Goal: Task Accomplishment & Management: Use online tool/utility

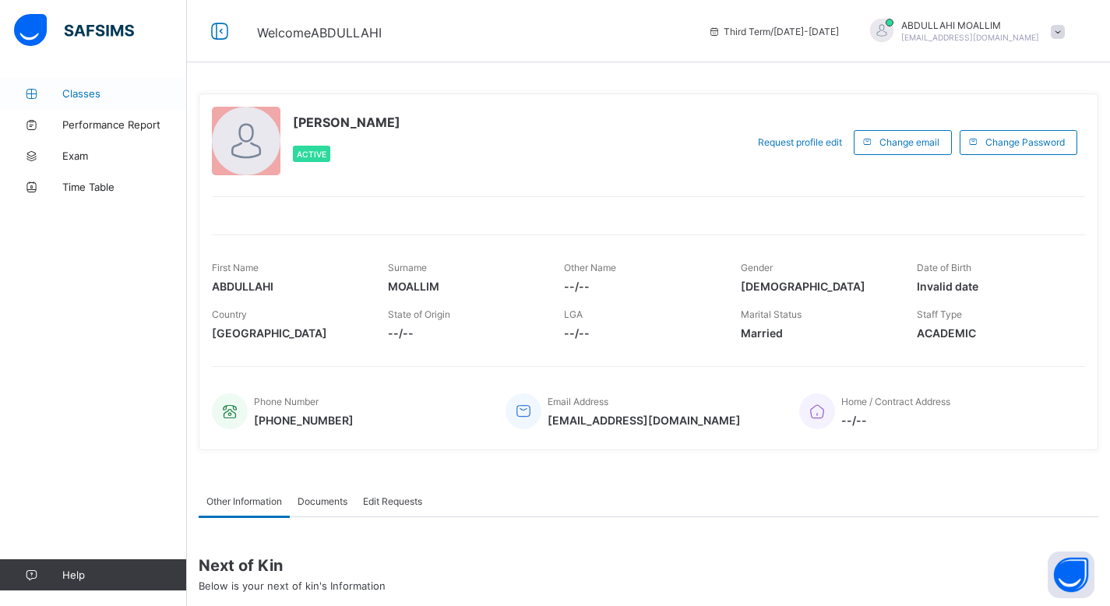
click at [93, 95] on span "Classes" at bounding box center [124, 93] width 125 height 12
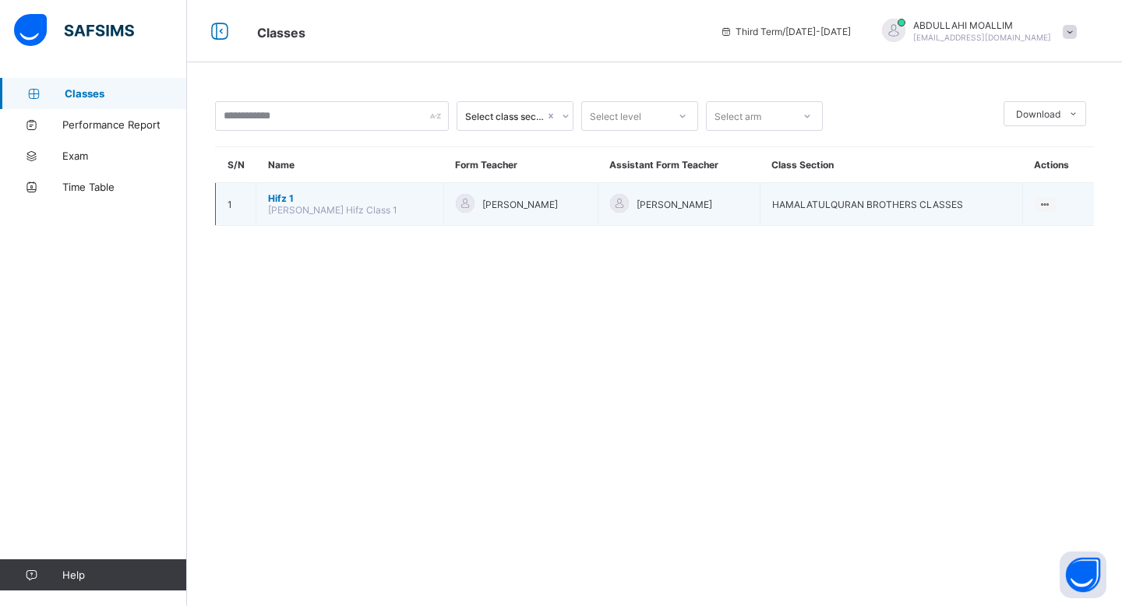
click at [276, 205] on span "[PERSON_NAME] Hifz Class 1" at bounding box center [332, 210] width 129 height 12
click at [354, 213] on span "[PERSON_NAME] Hifz Class 1" at bounding box center [332, 210] width 129 height 12
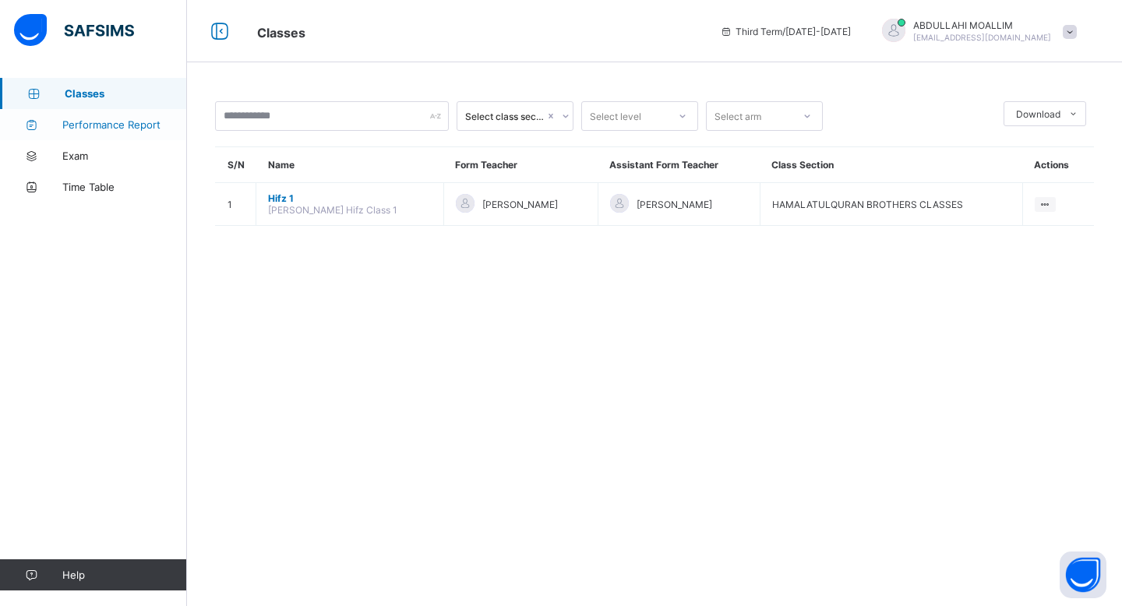
click at [116, 121] on span "Performance Report" at bounding box center [124, 124] width 125 height 12
select select "****"
select select "*"
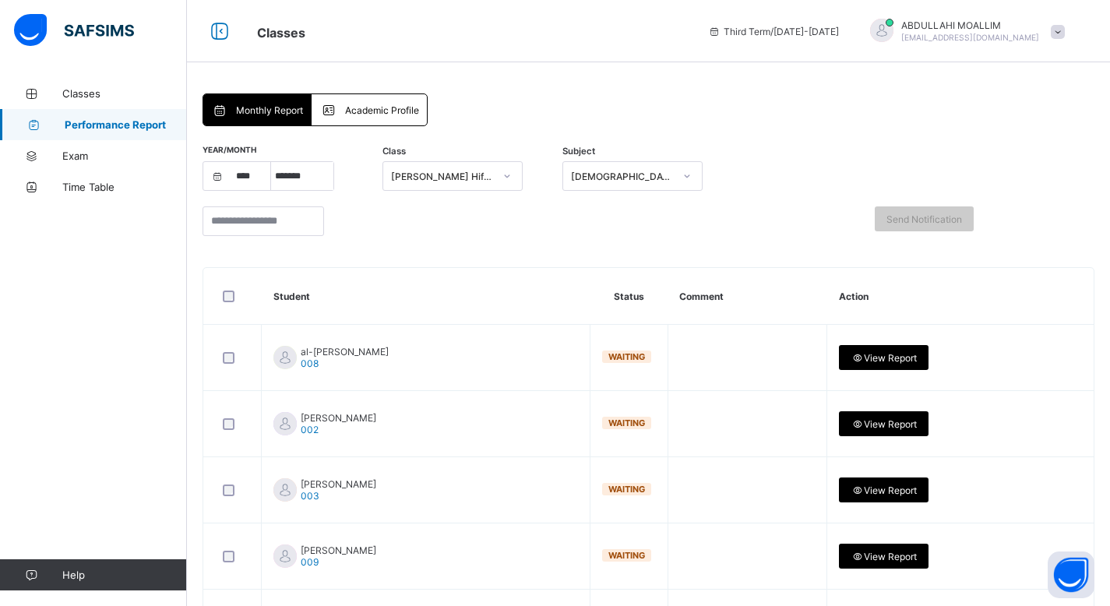
click at [373, 113] on span "Academic Profile" at bounding box center [382, 110] width 74 height 12
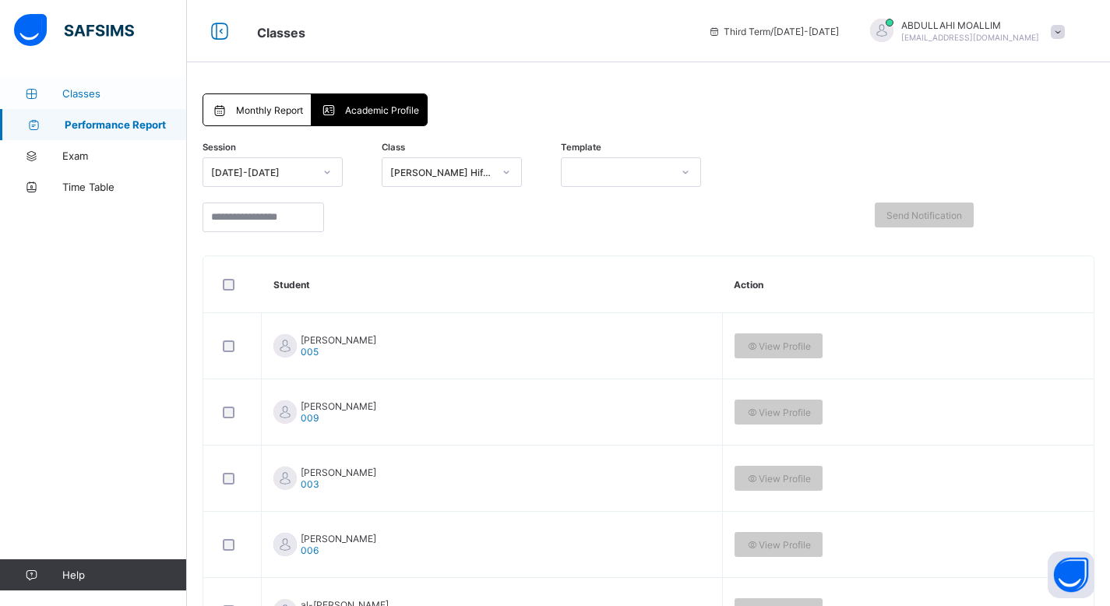
click at [79, 90] on span "Classes" at bounding box center [124, 93] width 125 height 12
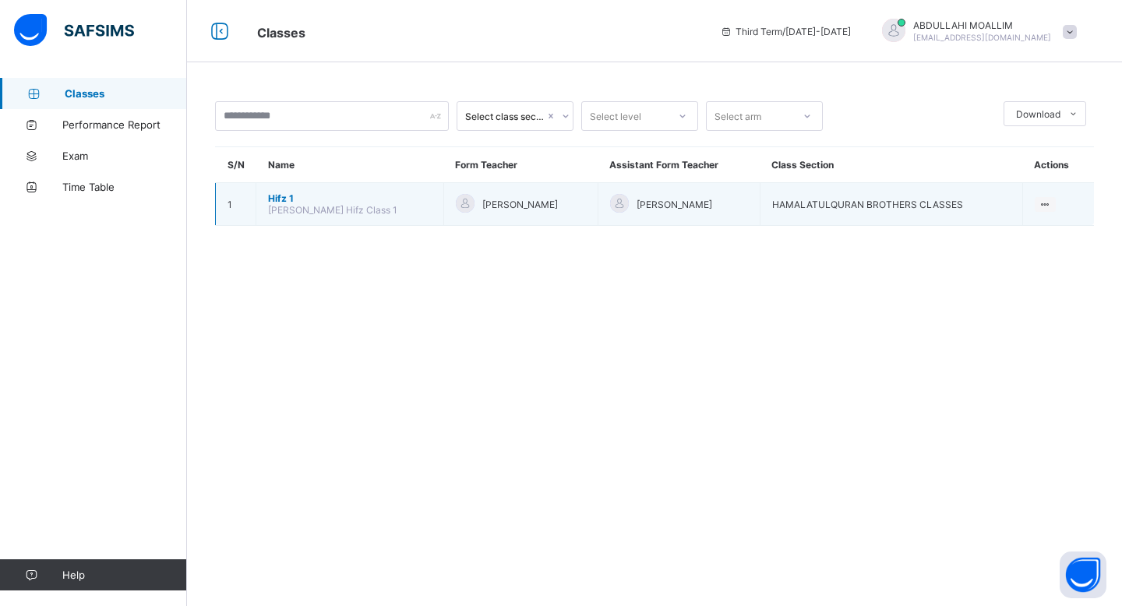
click at [291, 199] on span "Hifz 1" at bounding box center [350, 198] width 164 height 12
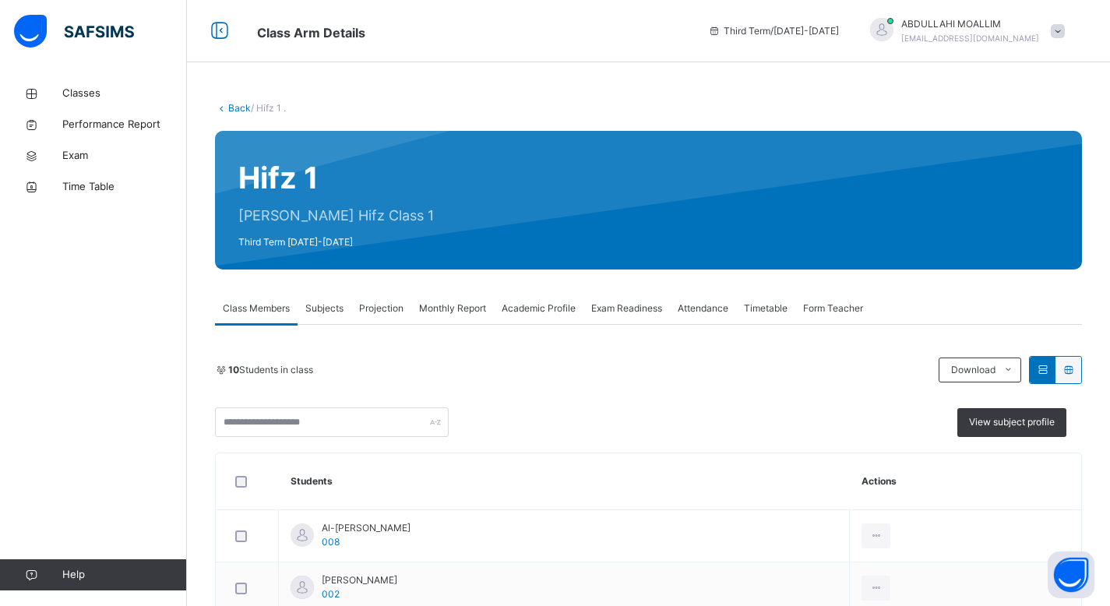
click at [388, 303] on span "Projection" at bounding box center [381, 308] width 44 height 14
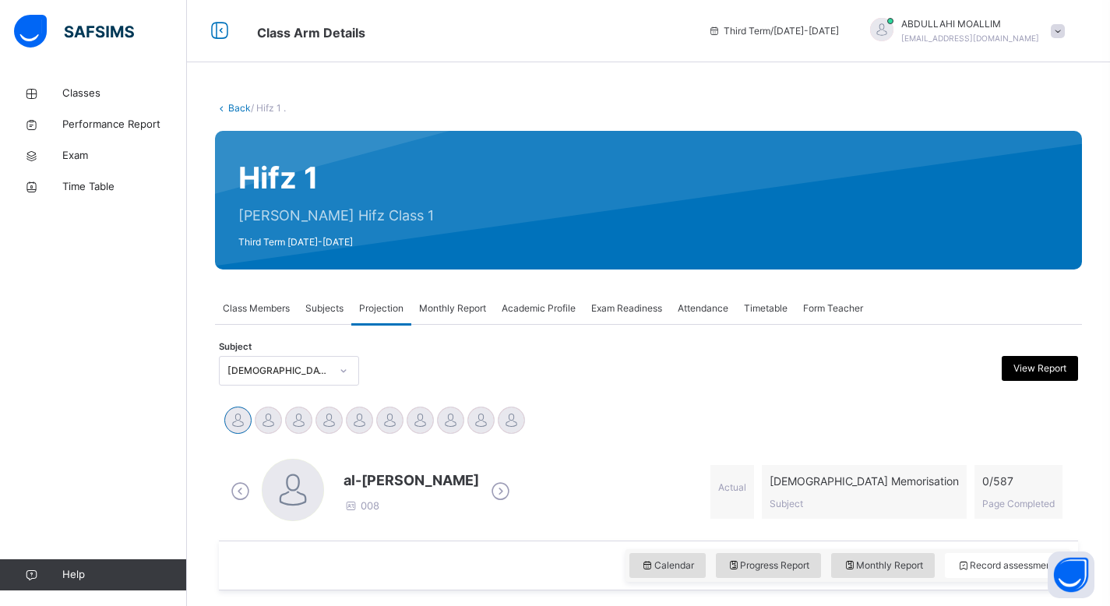
click at [697, 306] on span "Attendance" at bounding box center [703, 308] width 51 height 14
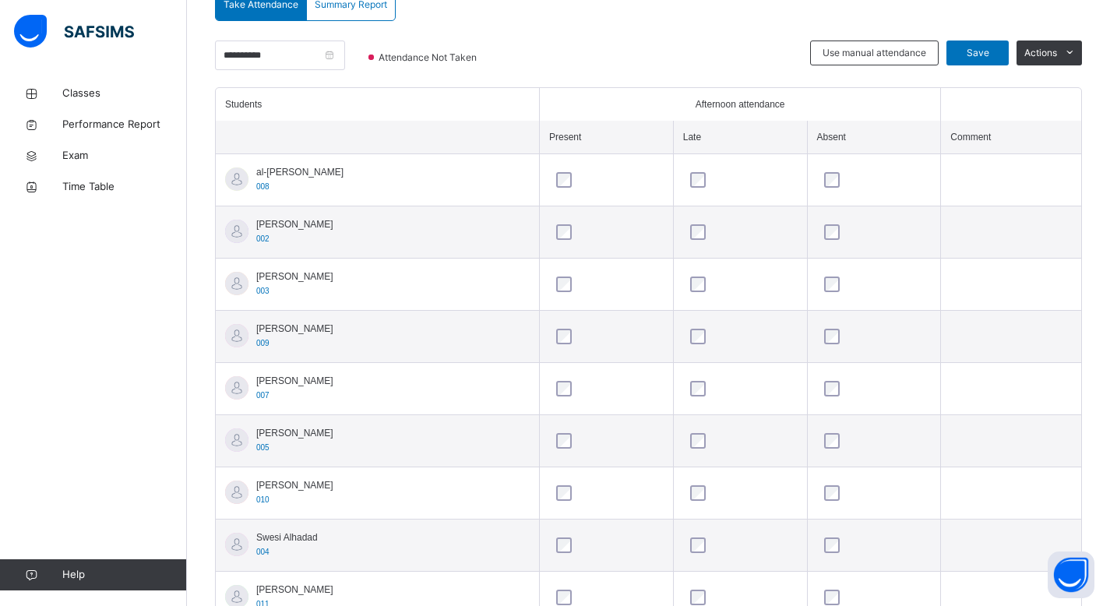
scroll to position [392, 0]
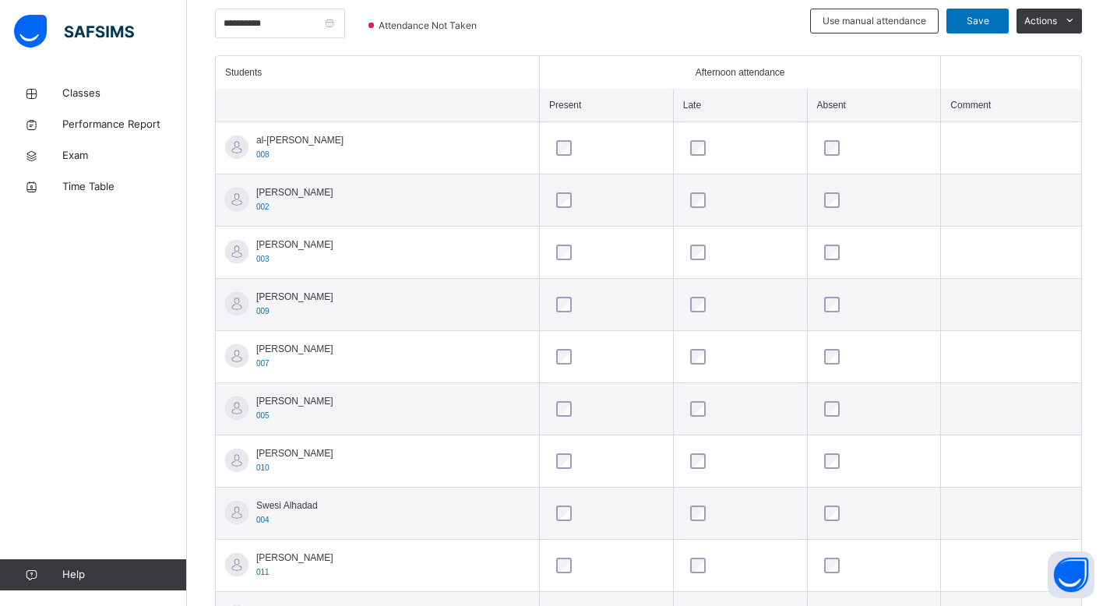
click at [843, 147] on div at bounding box center [874, 148] width 107 height 16
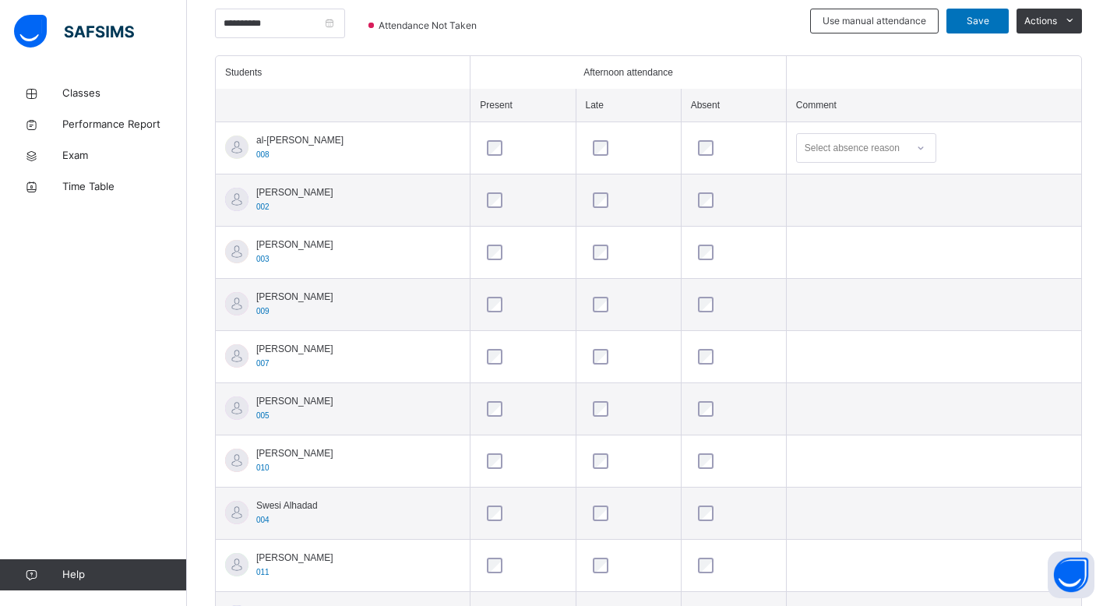
click at [917, 147] on div at bounding box center [920, 148] width 26 height 25
click at [830, 262] on div "No reason" at bounding box center [866, 262] width 139 height 26
click at [896, 315] on td at bounding box center [933, 305] width 295 height 52
click at [914, 305] on div at bounding box center [920, 304] width 26 height 25
click at [850, 420] on div "No reason" at bounding box center [866, 419] width 139 height 26
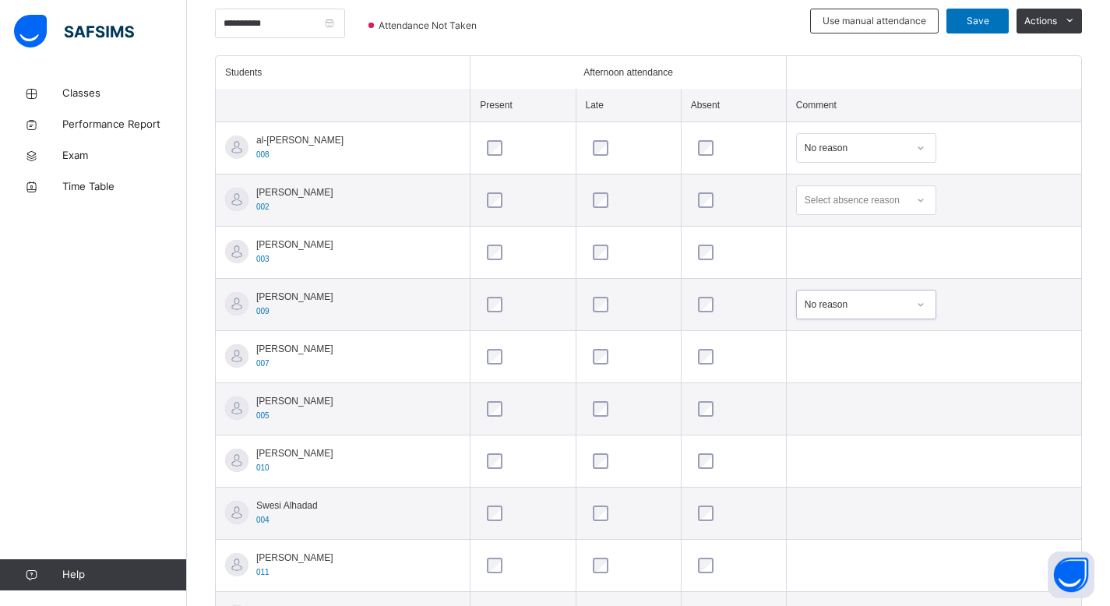
click at [920, 310] on icon at bounding box center [920, 305] width 9 height 16
click at [914, 353] on div at bounding box center [920, 356] width 26 height 25
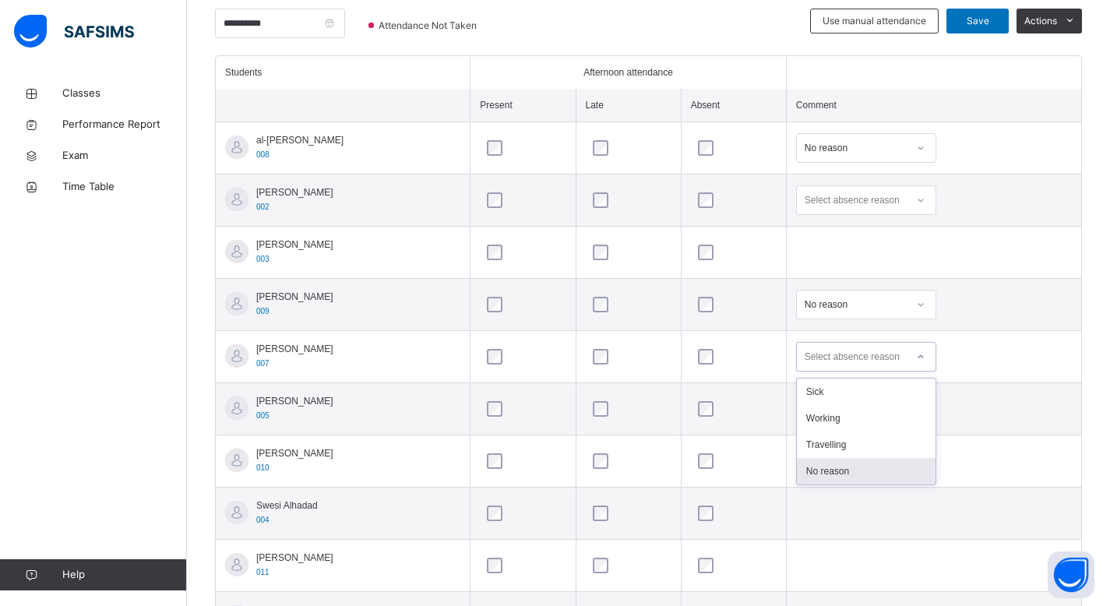
click at [847, 469] on div "No reason" at bounding box center [866, 471] width 139 height 26
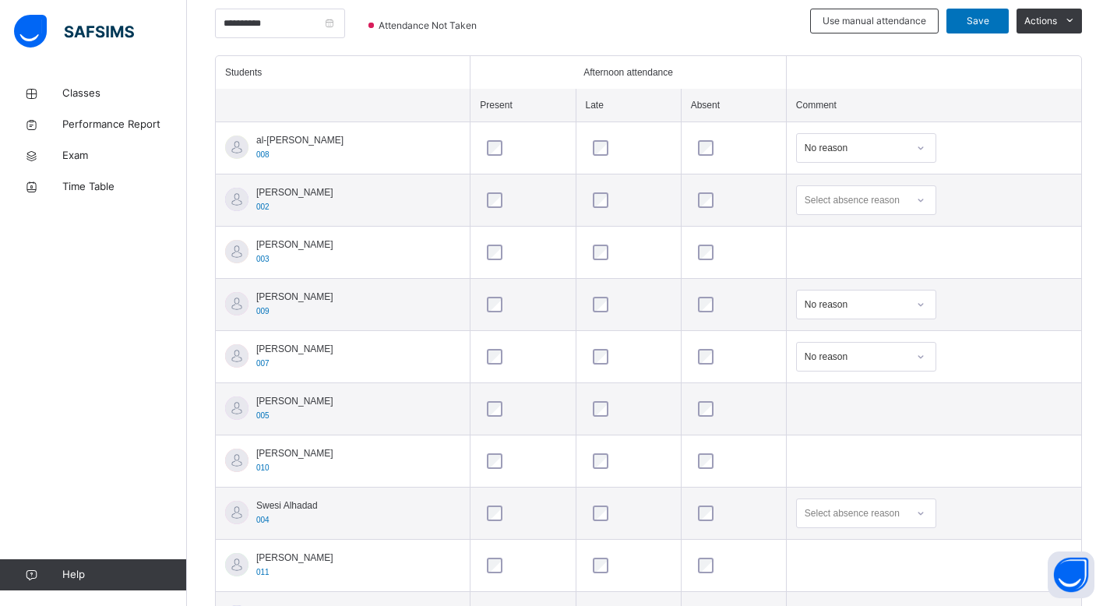
click at [917, 515] on div "Select absence reason" at bounding box center [866, 513] width 140 height 30
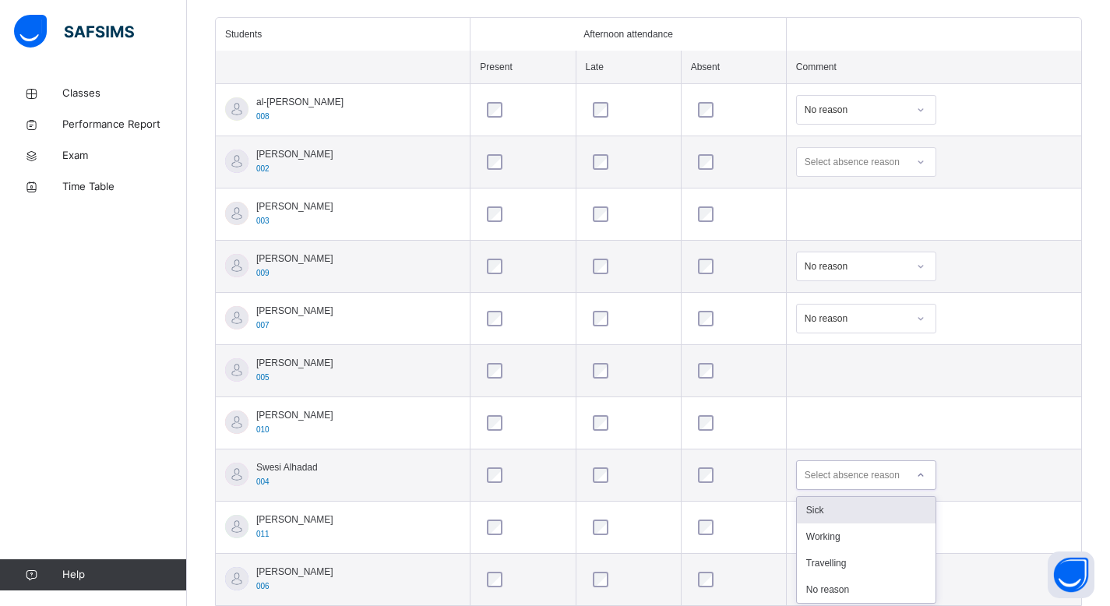
scroll to position [434, 0]
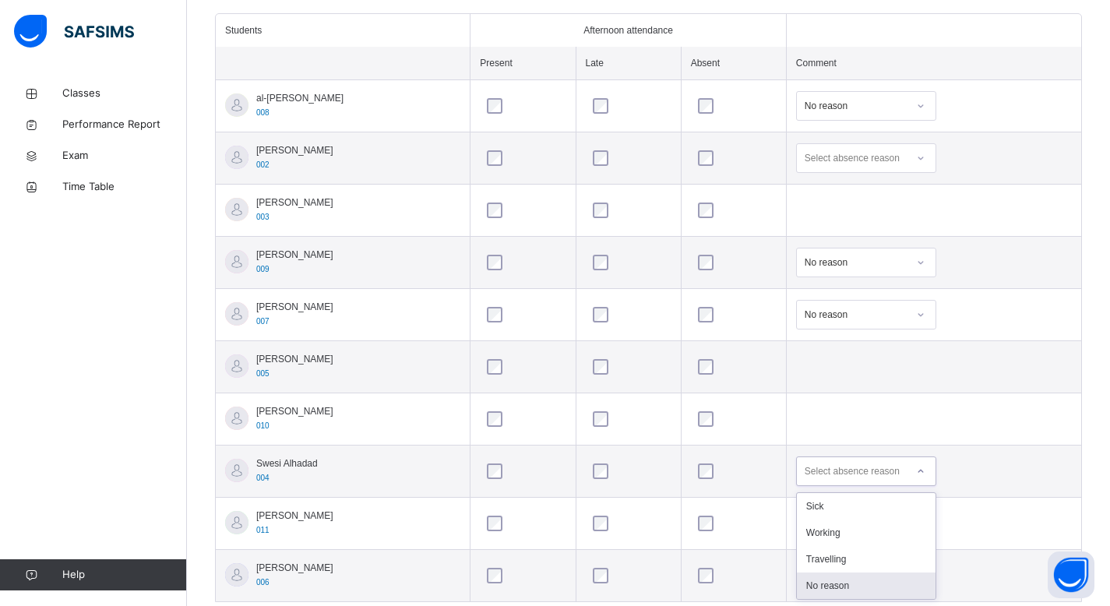
click at [854, 596] on div "No reason" at bounding box center [866, 585] width 139 height 26
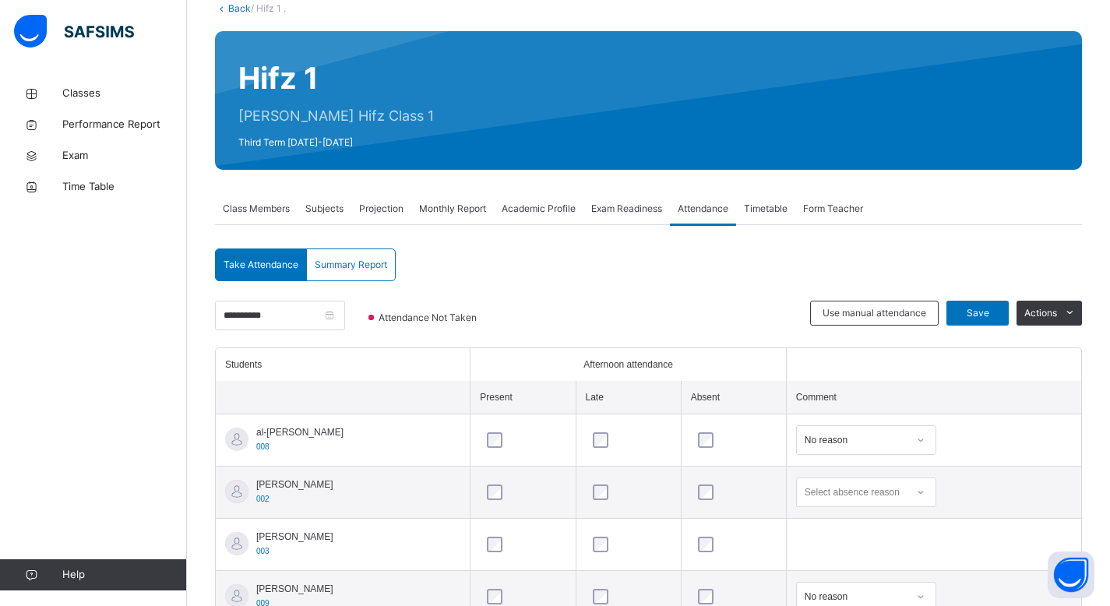
scroll to position [107, 0]
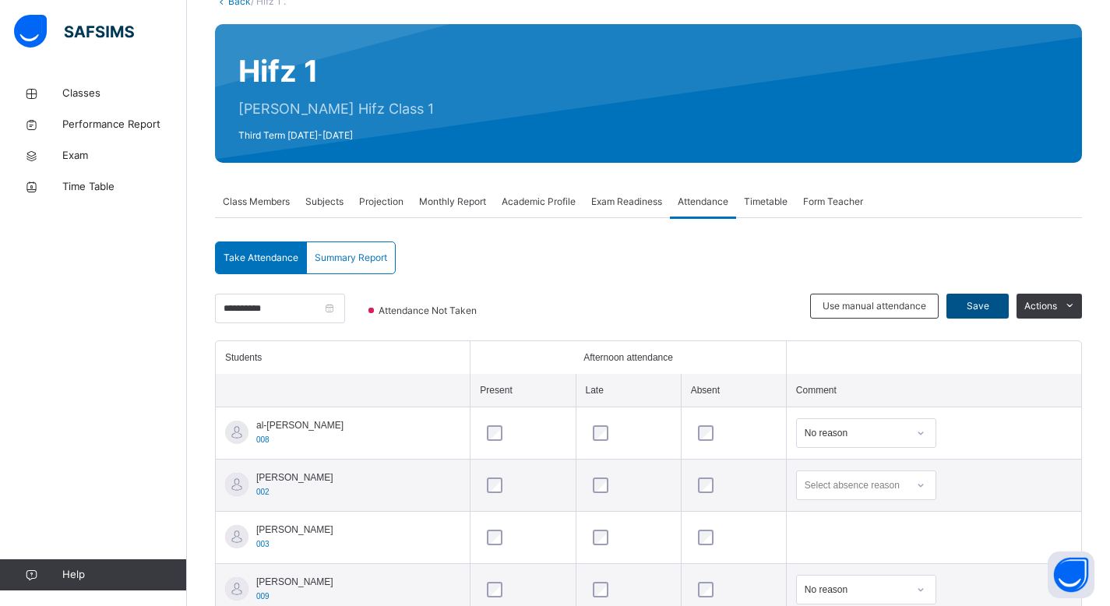
click at [997, 301] on span "Save" at bounding box center [977, 306] width 39 height 14
click at [377, 199] on span "Projection" at bounding box center [381, 202] width 44 height 14
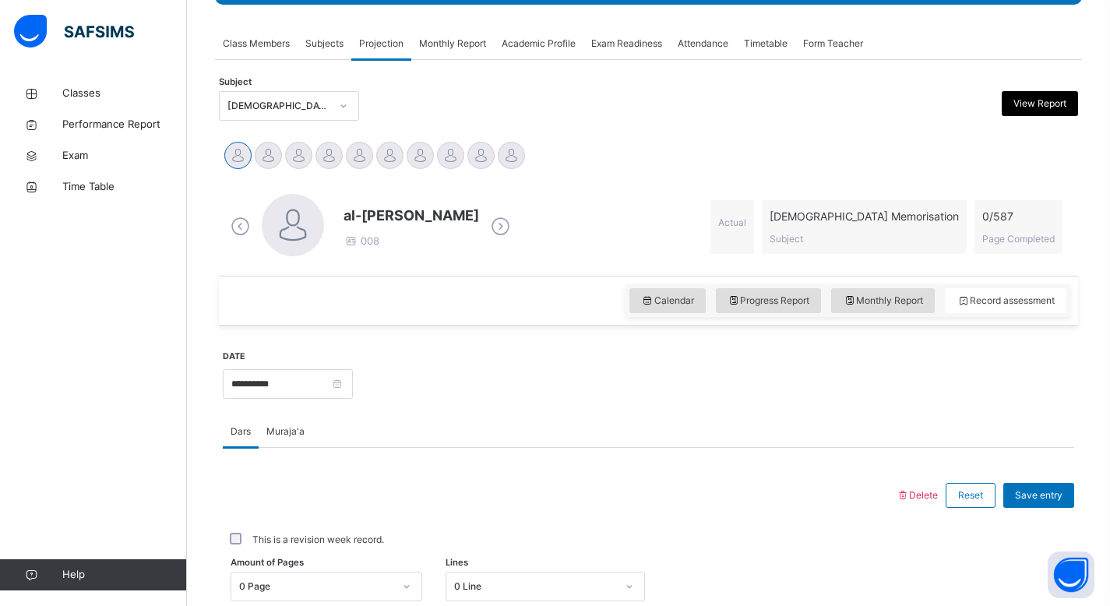
scroll to position [267, 0]
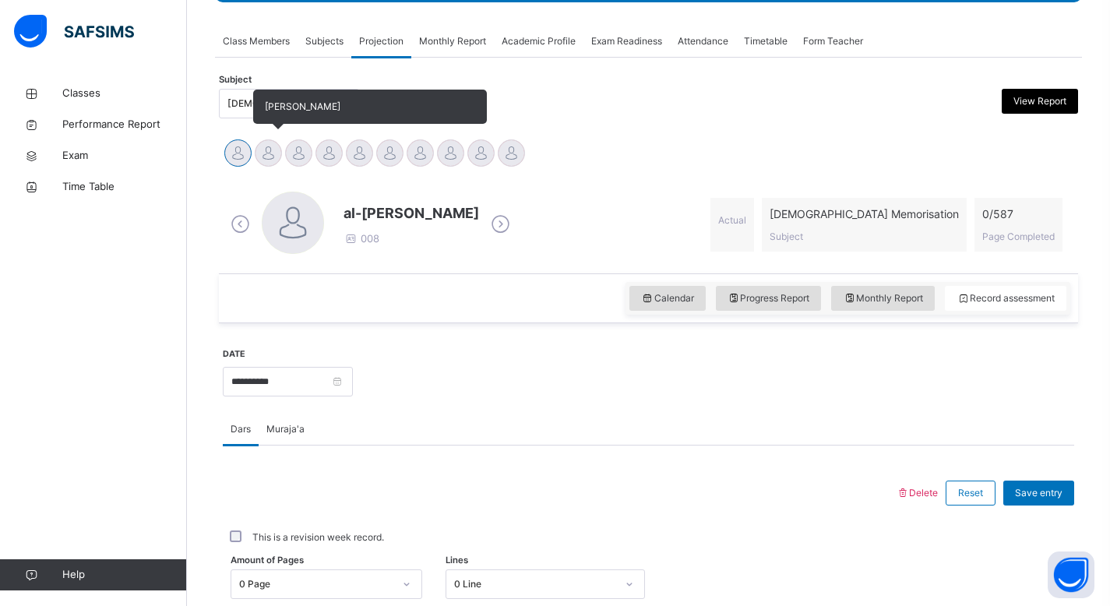
click at [269, 154] on div at bounding box center [268, 152] width 27 height 27
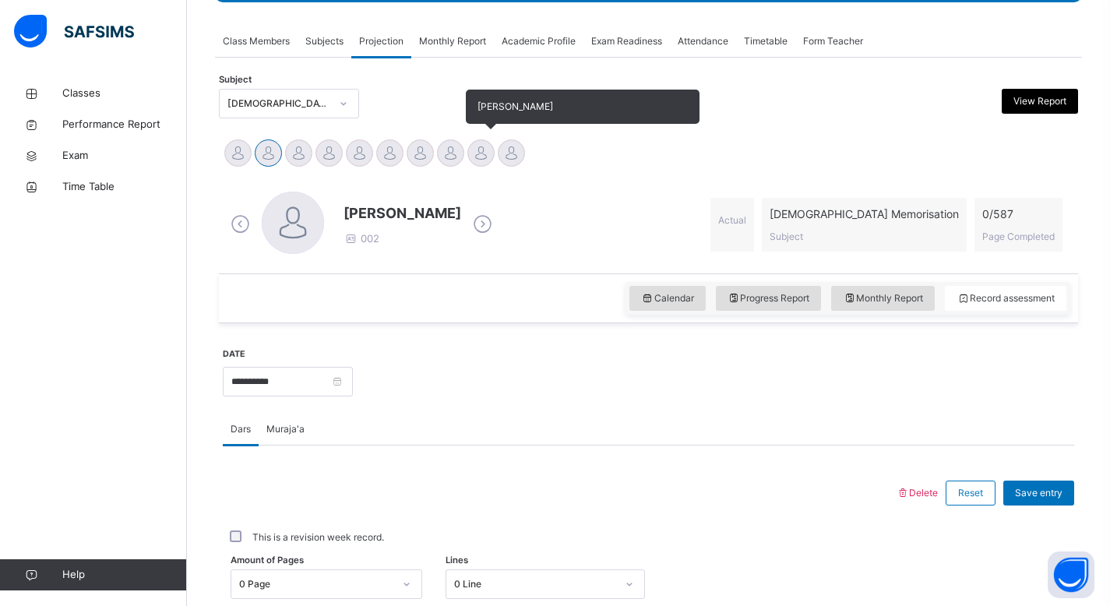
click at [472, 148] on div at bounding box center [480, 152] width 27 height 27
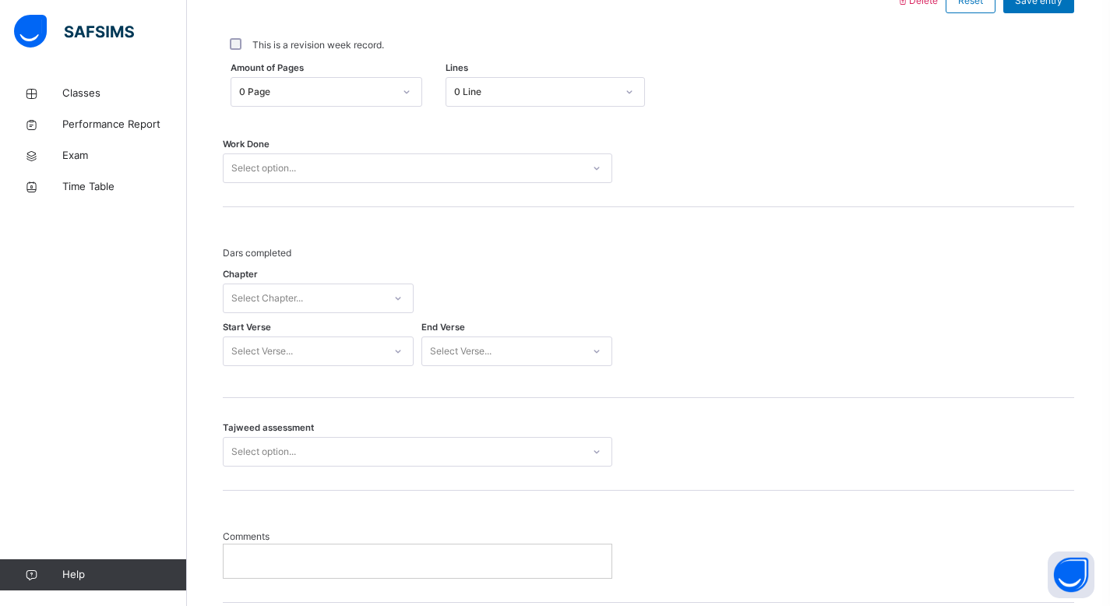
scroll to position [762, 0]
drag, startPoint x: 1121, startPoint y: 223, endPoint x: 1120, endPoint y: 426, distance: 203.3
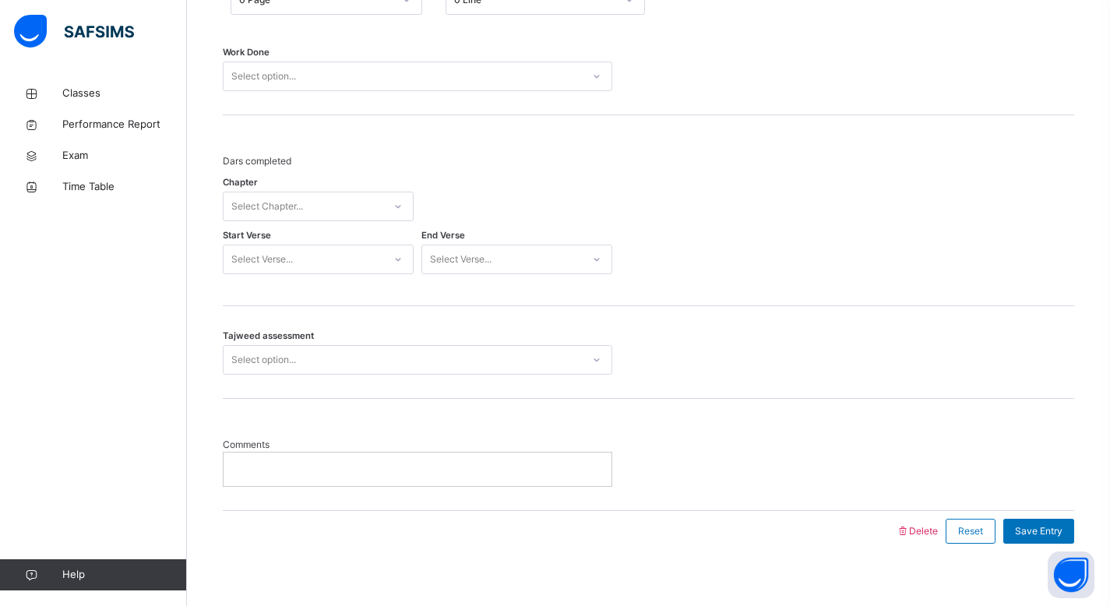
scroll to position [853, 0]
click at [403, 205] on div at bounding box center [398, 204] width 26 height 25
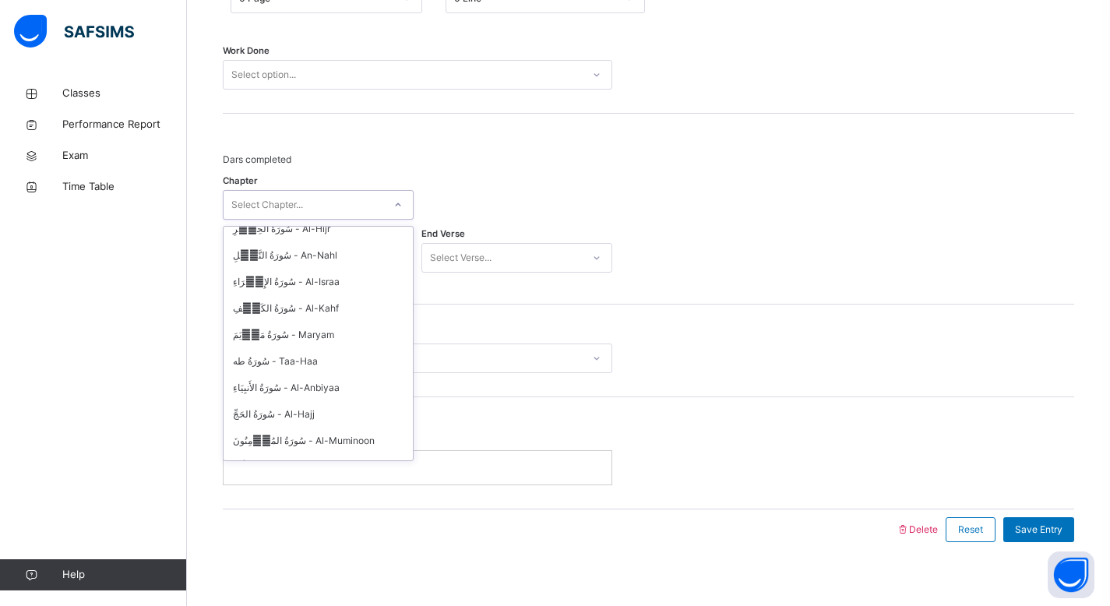
scroll to position [390, 0]
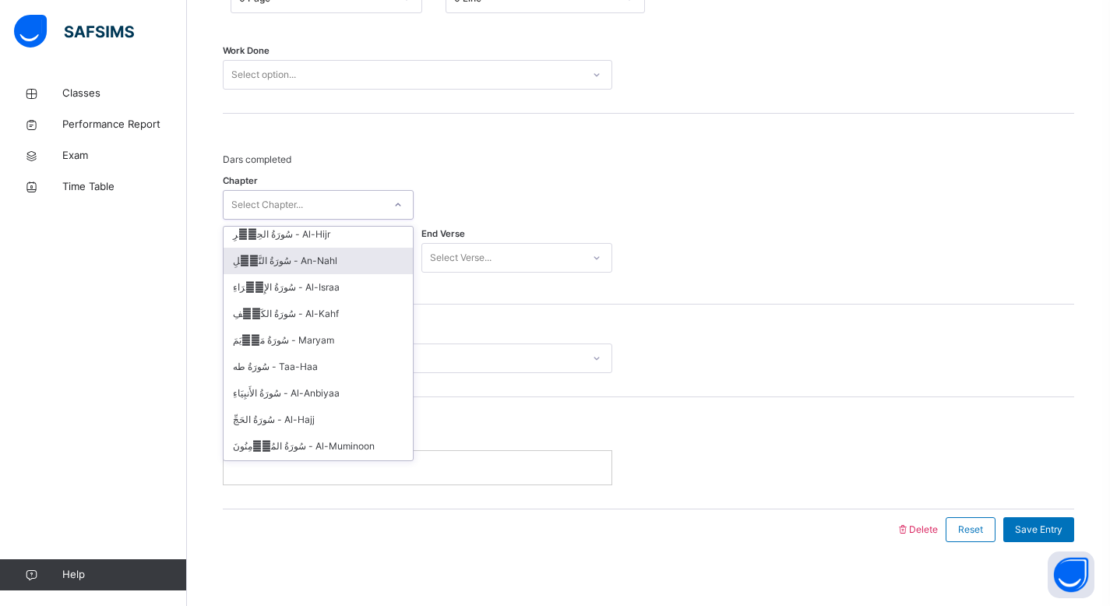
click at [297, 252] on div "سُورَةُ النَّحۡلِ - An-Nahl" at bounding box center [318, 261] width 189 height 26
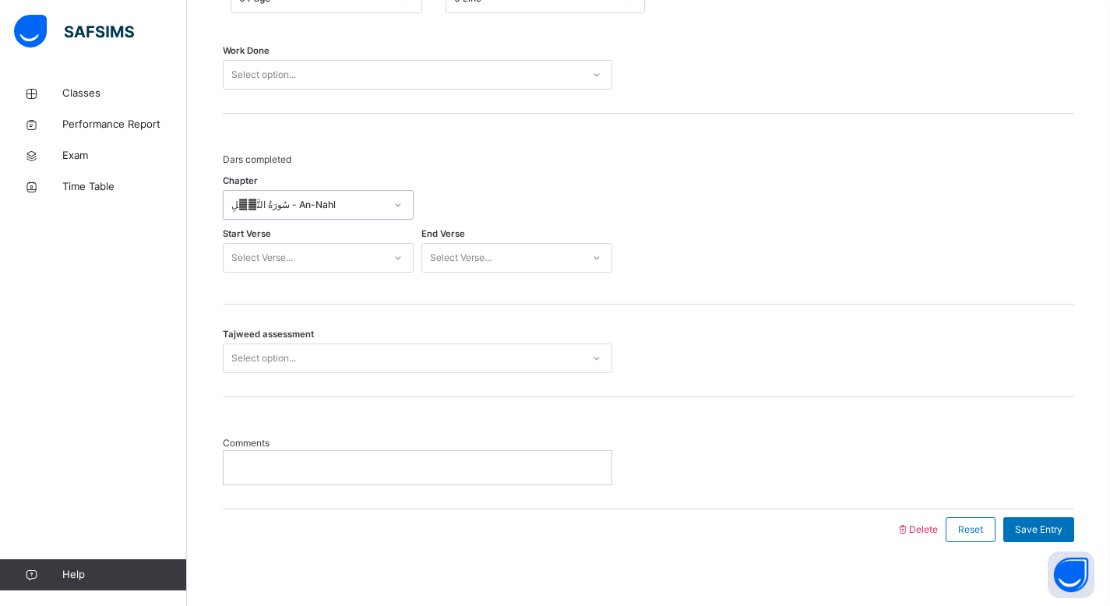
click at [532, 255] on div "Select Verse..." at bounding box center [502, 258] width 160 height 24
click at [456, 502] on div "128" at bounding box center [516, 500] width 189 height 26
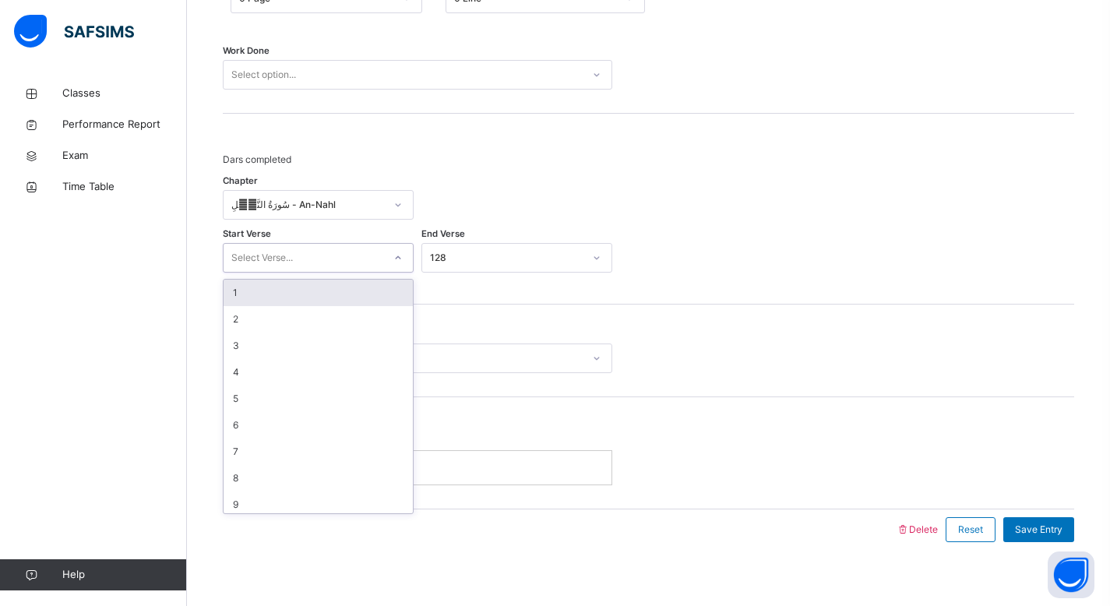
click at [363, 248] on div "Select Verse..." at bounding box center [304, 258] width 160 height 24
click at [319, 291] on div "1" at bounding box center [318, 293] width 189 height 26
click at [519, 359] on div "Select option..." at bounding box center [403, 359] width 358 height 24
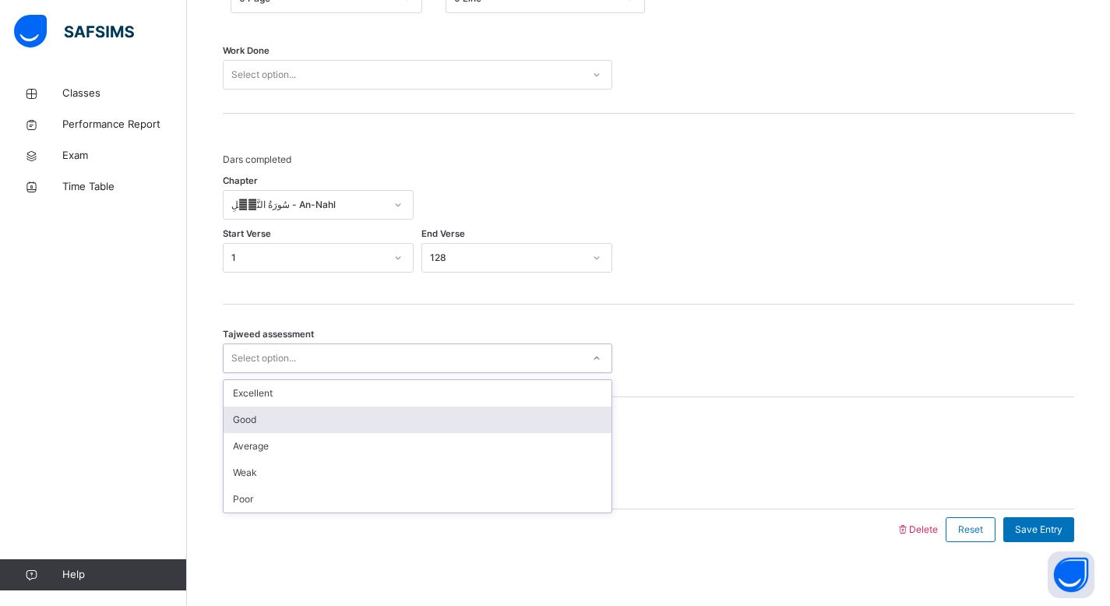
click at [455, 410] on div "Good" at bounding box center [418, 420] width 388 height 26
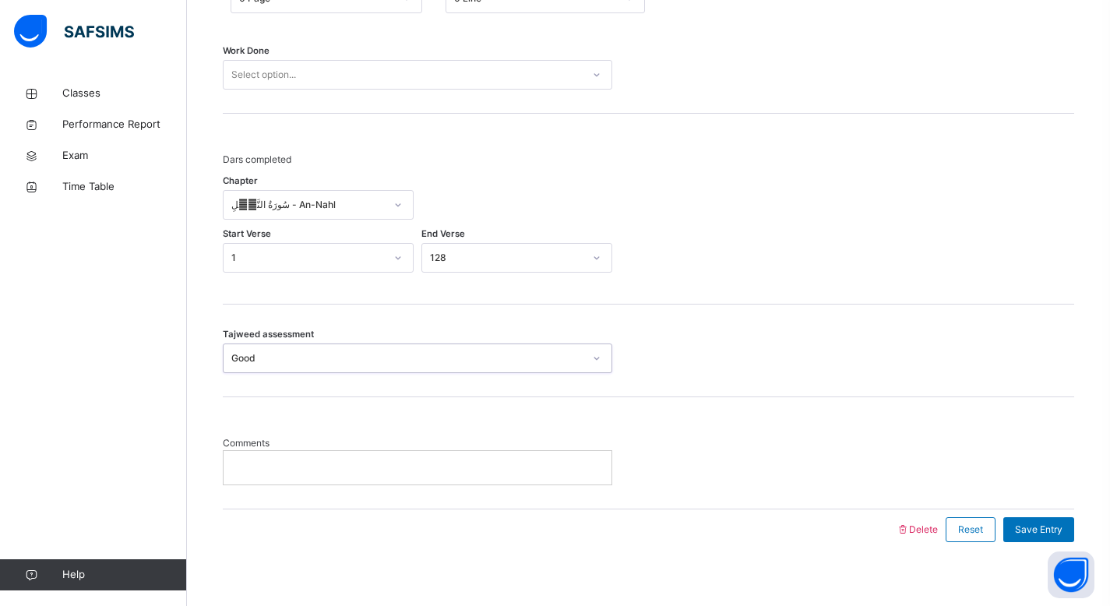
click at [500, 469] on p at bounding box center [417, 467] width 364 height 14
click at [1069, 519] on div "Save Entry" at bounding box center [1038, 529] width 71 height 25
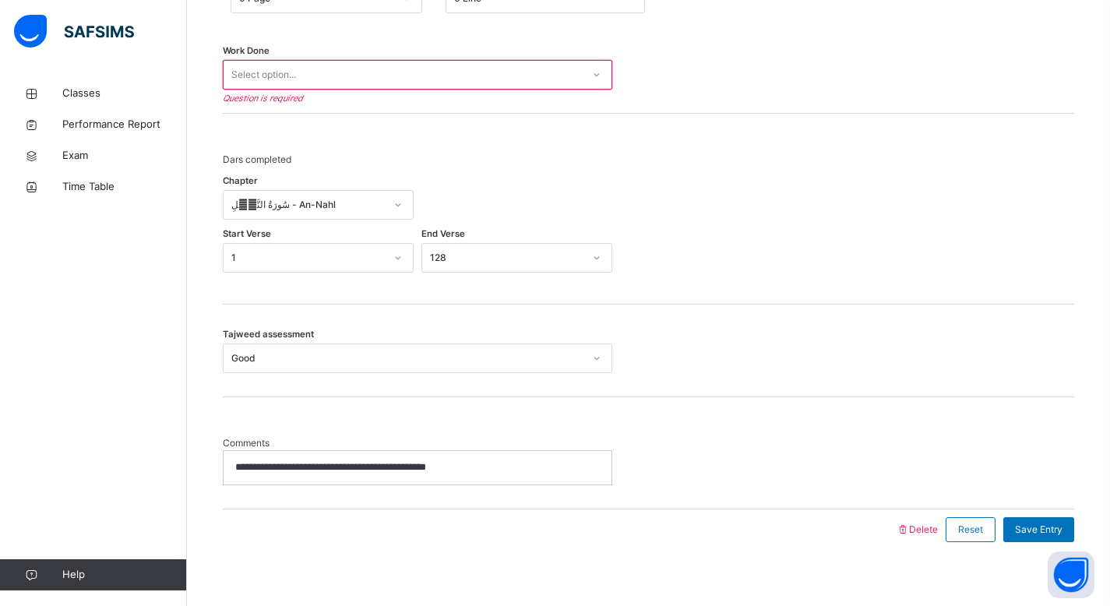
click at [569, 78] on div "Select option..." at bounding box center [403, 75] width 358 height 24
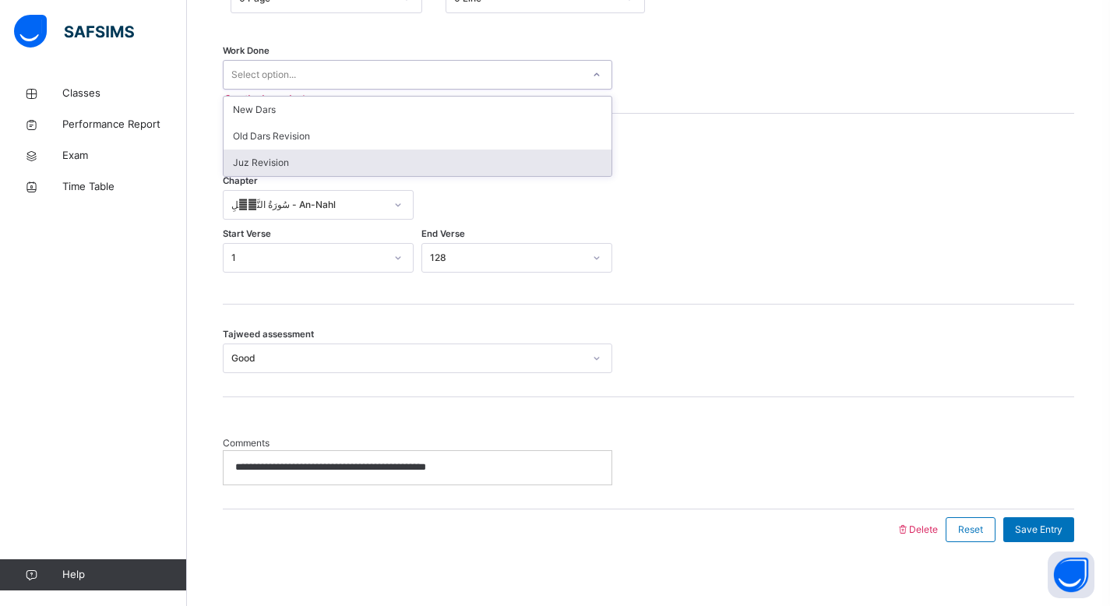
click at [464, 157] on div "Juz Revision" at bounding box center [418, 163] width 388 height 26
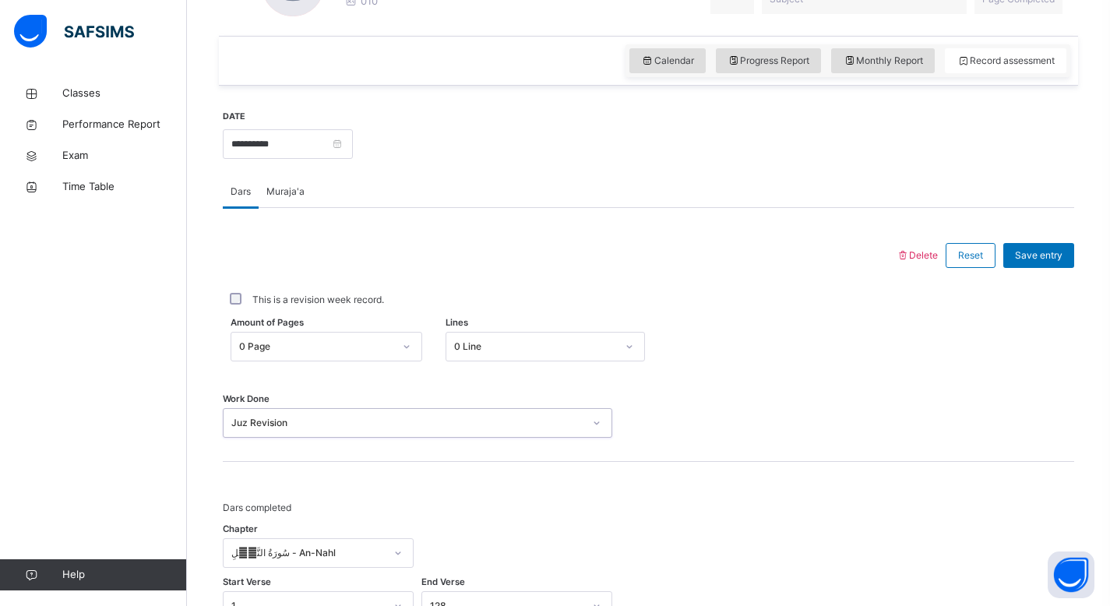
scroll to position [518, 0]
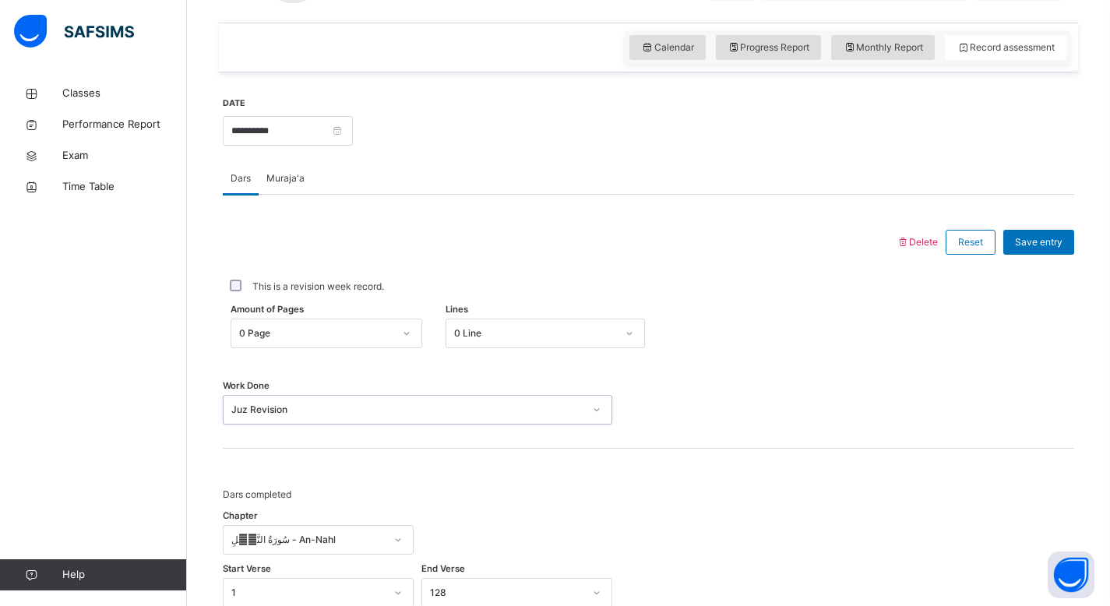
click at [405, 338] on icon at bounding box center [406, 334] width 9 height 16
click at [405, 338] on div at bounding box center [406, 333] width 26 height 25
click at [1062, 238] on span "Save entry" at bounding box center [1039, 242] width 48 height 14
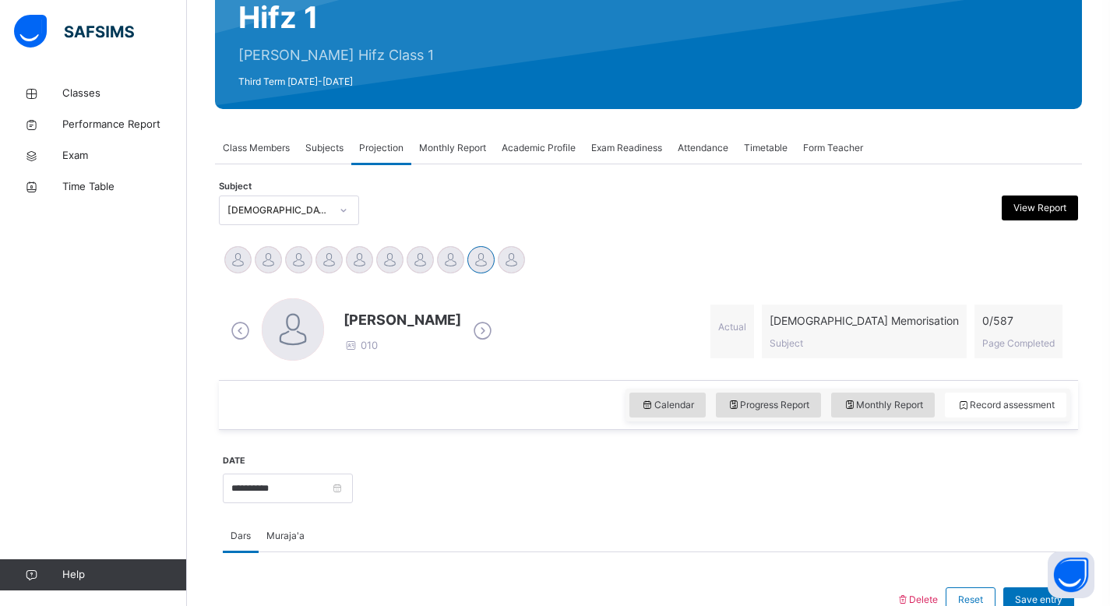
scroll to position [182, 0]
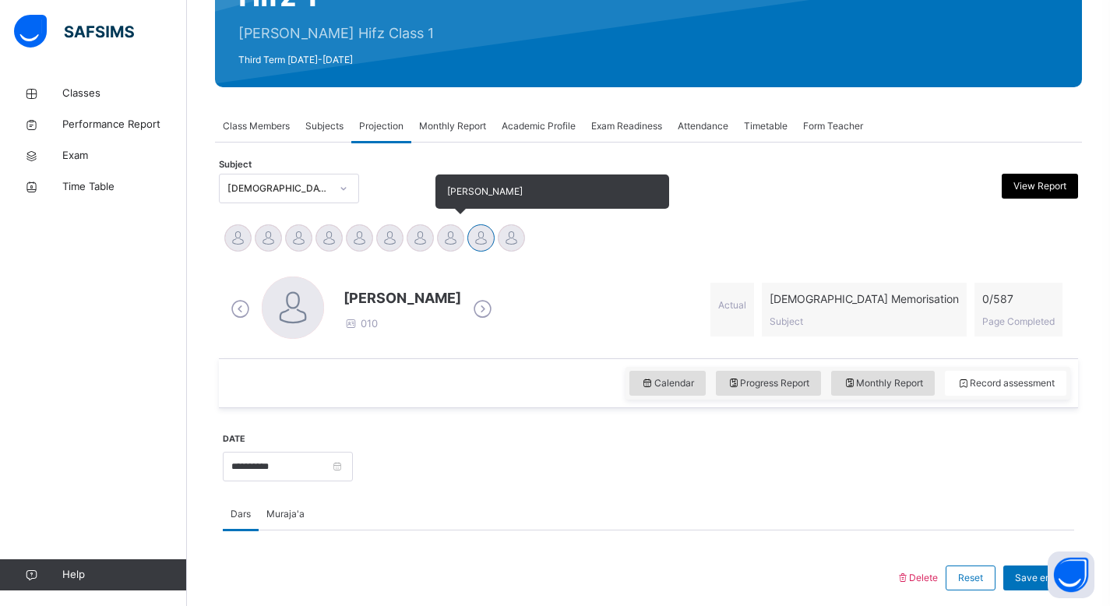
click at [438, 234] on div at bounding box center [450, 237] width 27 height 27
click at [485, 228] on div at bounding box center [480, 237] width 27 height 27
click at [511, 240] on div at bounding box center [511, 237] width 27 height 27
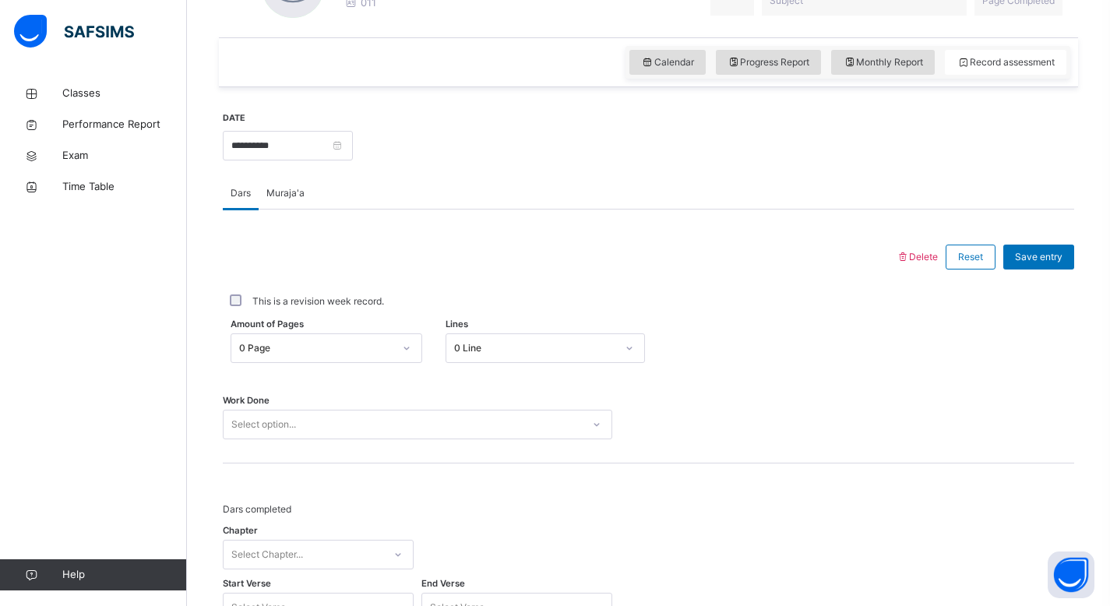
scroll to position [505, 0]
click at [288, 192] on span "Muraja'a" at bounding box center [285, 191] width 38 height 14
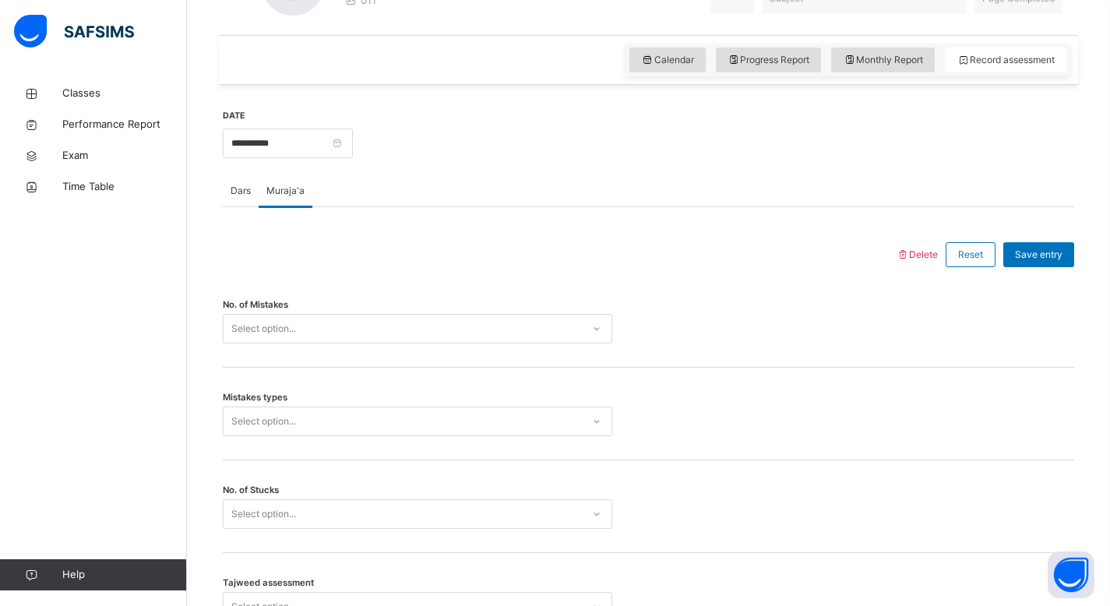
click at [592, 330] on icon at bounding box center [596, 329] width 9 height 16
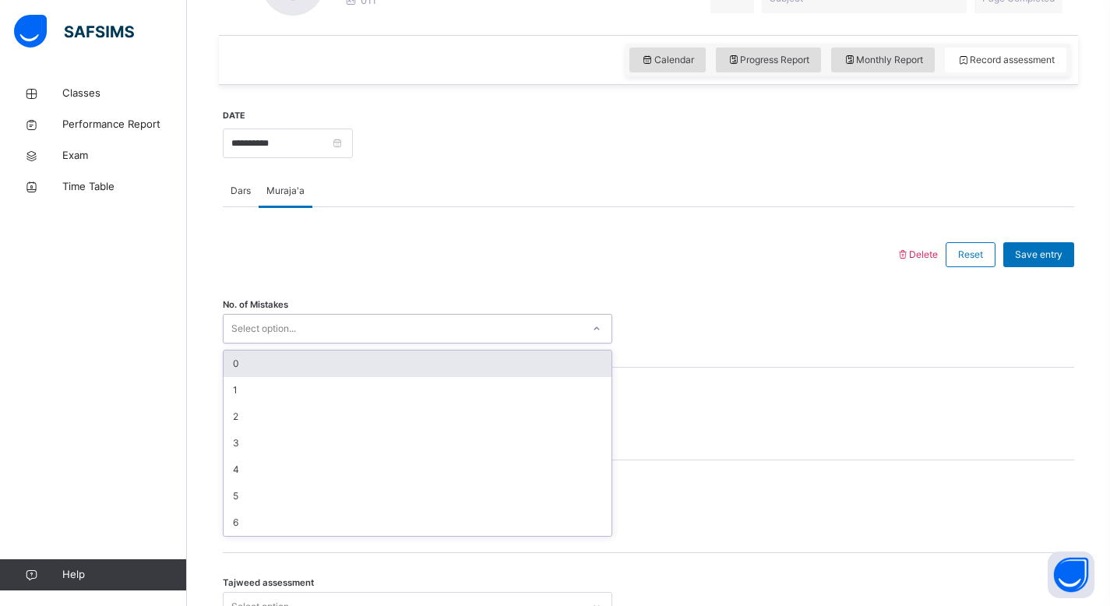
click at [565, 357] on div "0" at bounding box center [418, 363] width 388 height 26
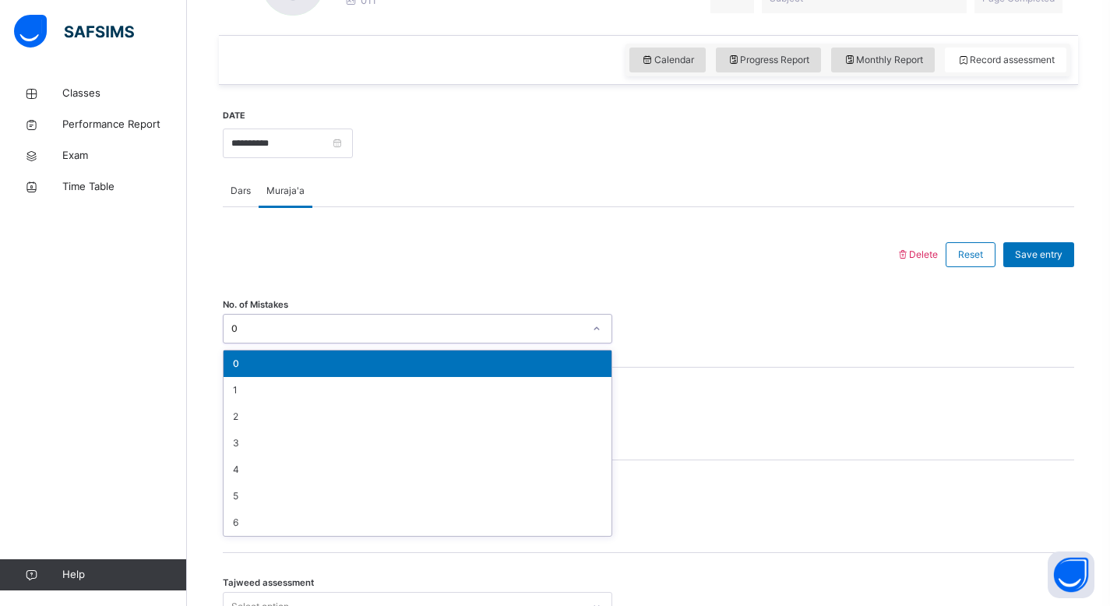
click at [595, 329] on icon at bounding box center [596, 328] width 5 height 3
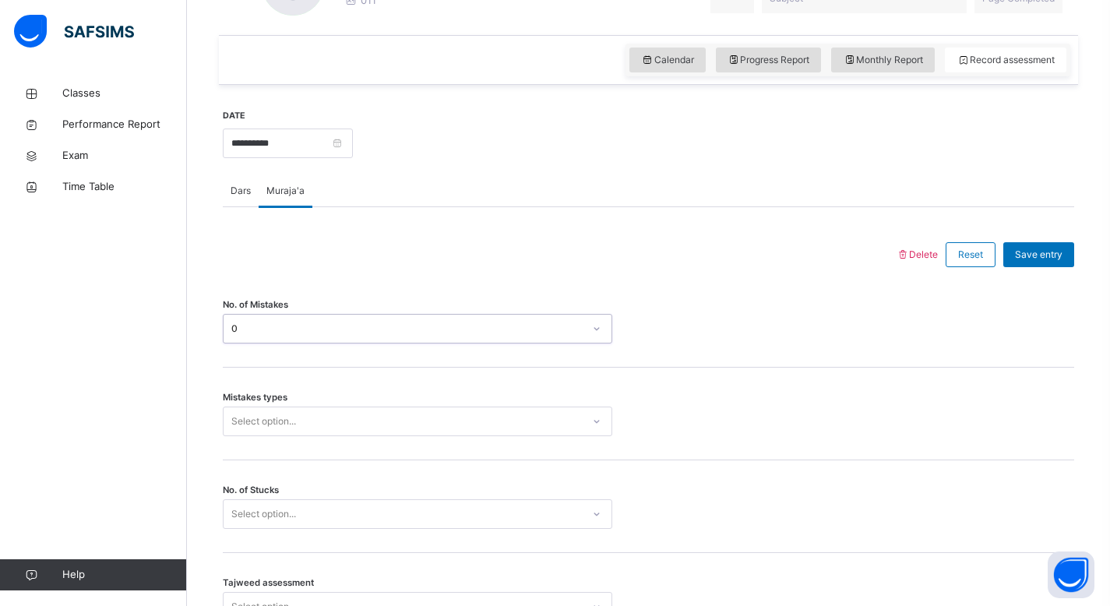
click at [595, 329] on icon at bounding box center [596, 329] width 9 height 16
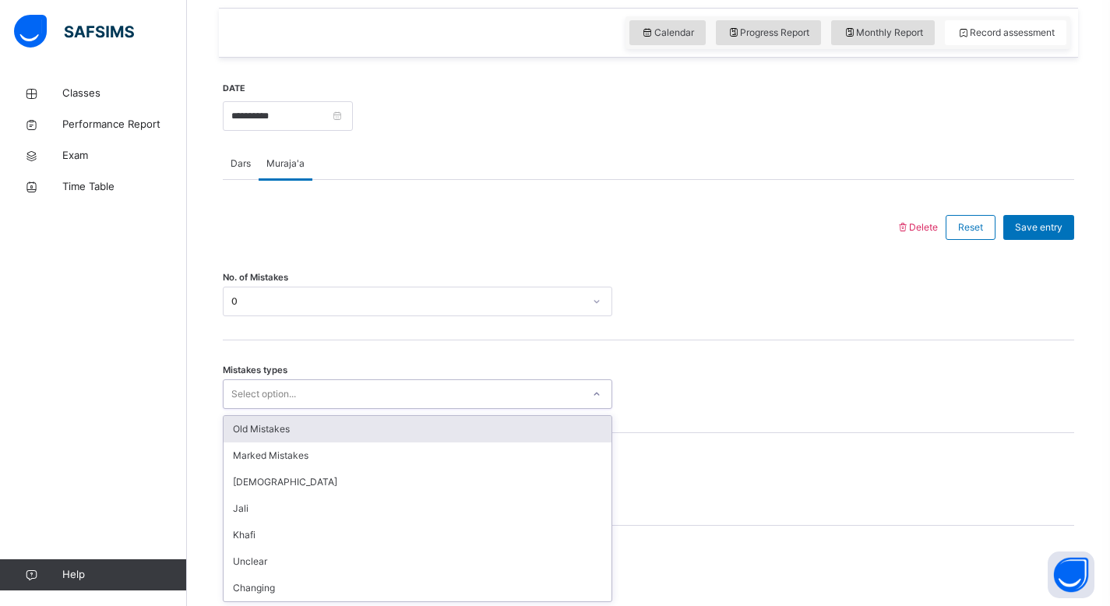
click at [605, 409] on div "option Old Mistakes focused, 1 of 7. 7 results available. Use Up and Down to ch…" at bounding box center [417, 394] width 389 height 30
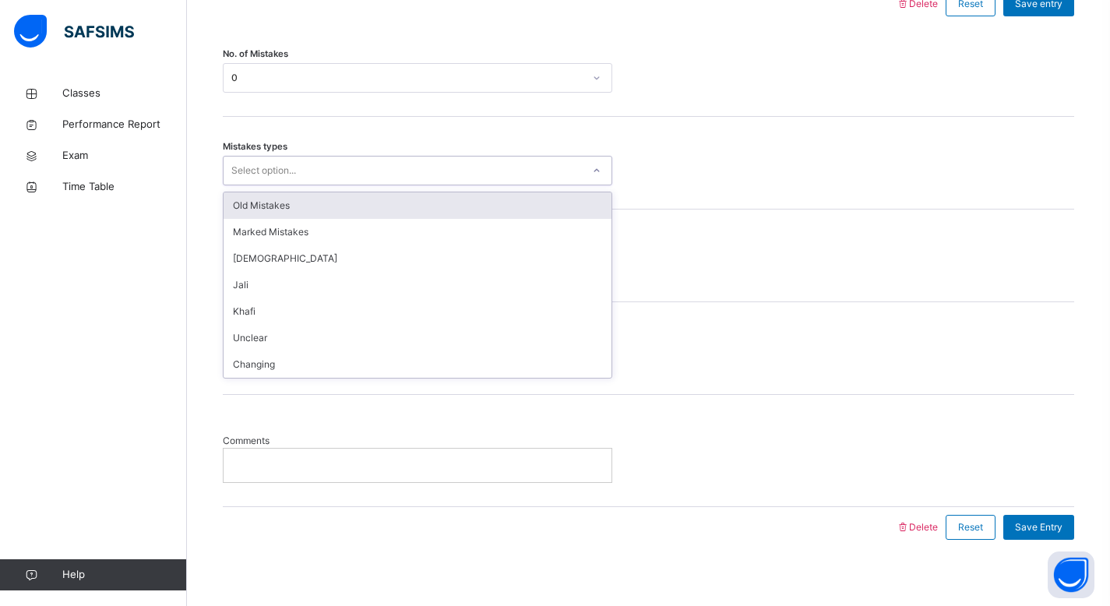
scroll to position [763, 0]
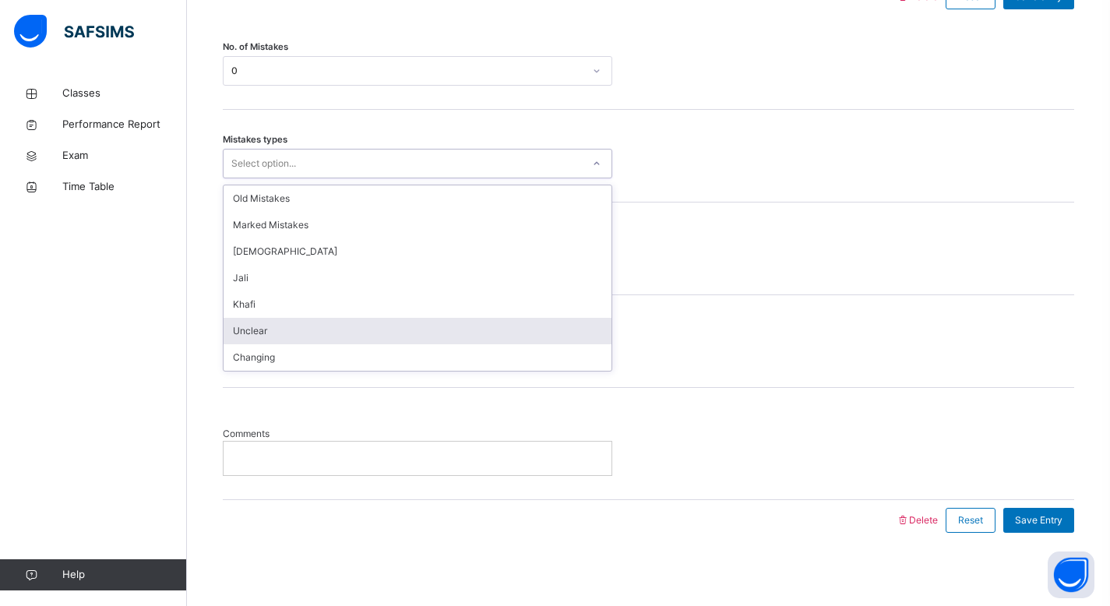
click at [334, 329] on div "Unclear" at bounding box center [418, 331] width 388 height 26
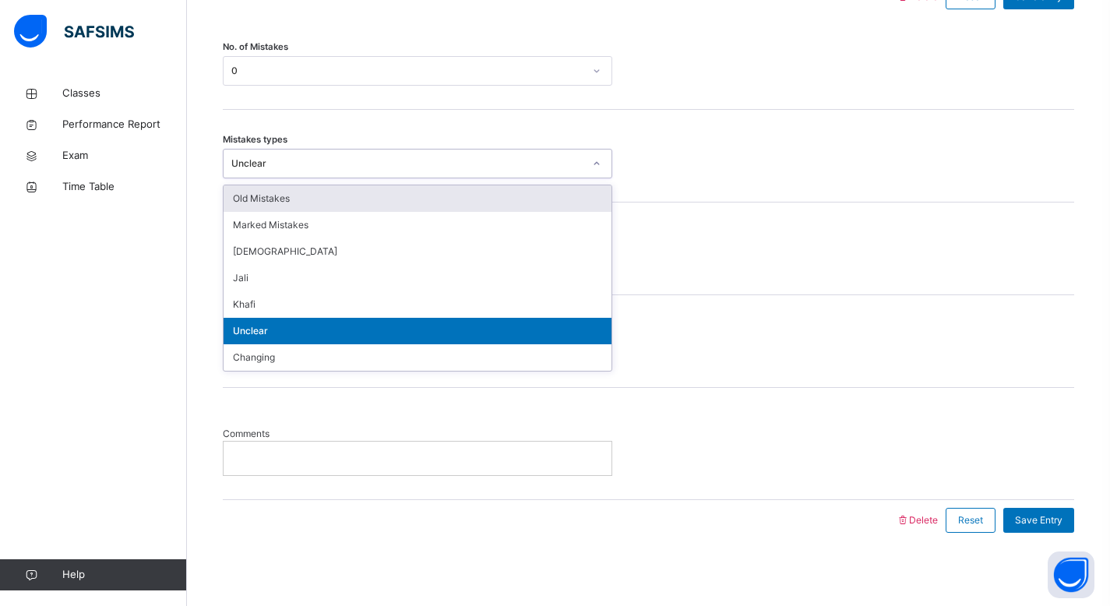
click at [495, 163] on div "Unclear" at bounding box center [407, 164] width 352 height 14
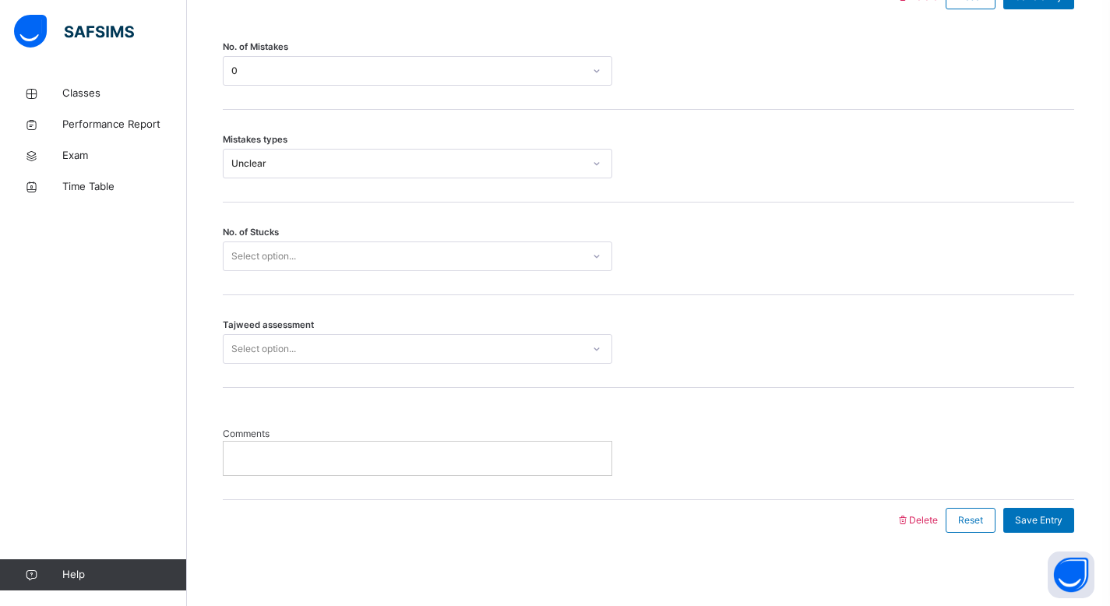
click at [797, 348] on div "Tajweed assessment Select option..." at bounding box center [648, 349] width 851 height 30
click at [595, 168] on icon at bounding box center [596, 164] width 9 height 16
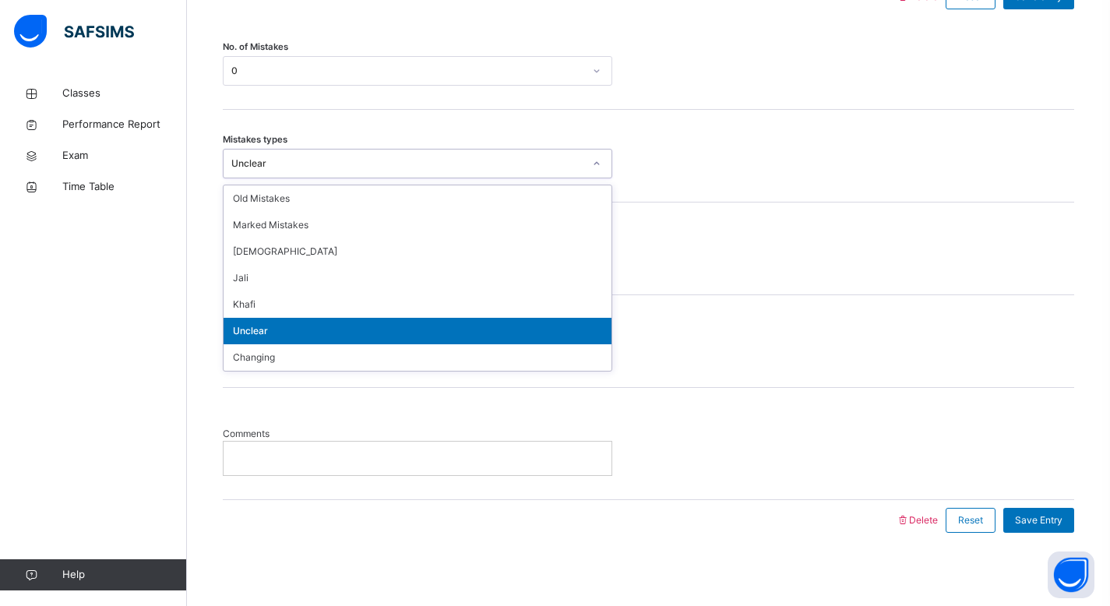
click at [447, 337] on div "Unclear" at bounding box center [418, 331] width 388 height 26
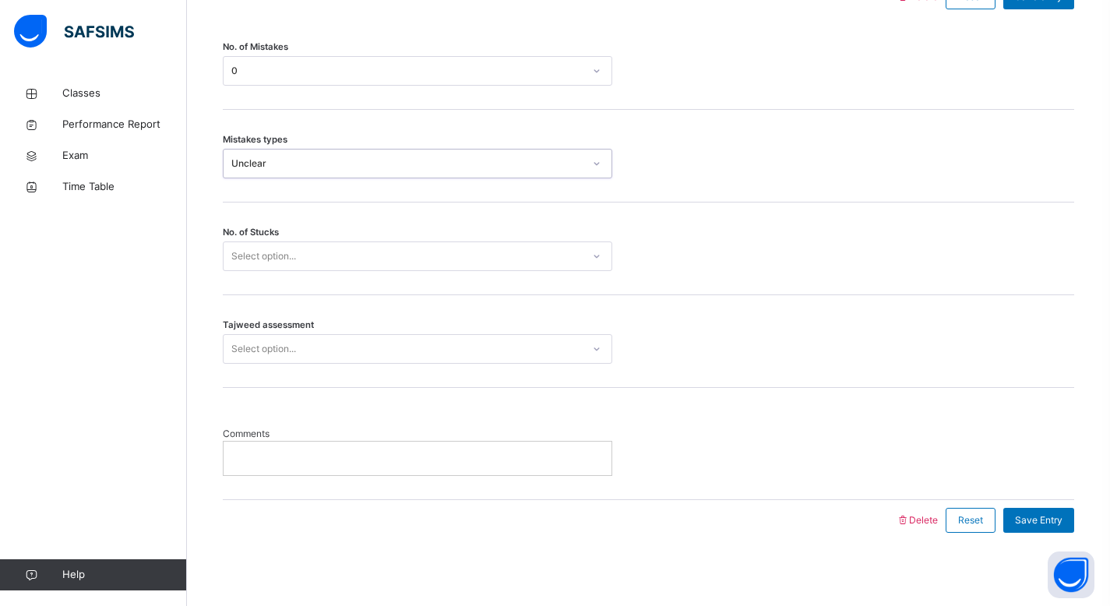
click at [596, 172] on div at bounding box center [596, 163] width 26 height 25
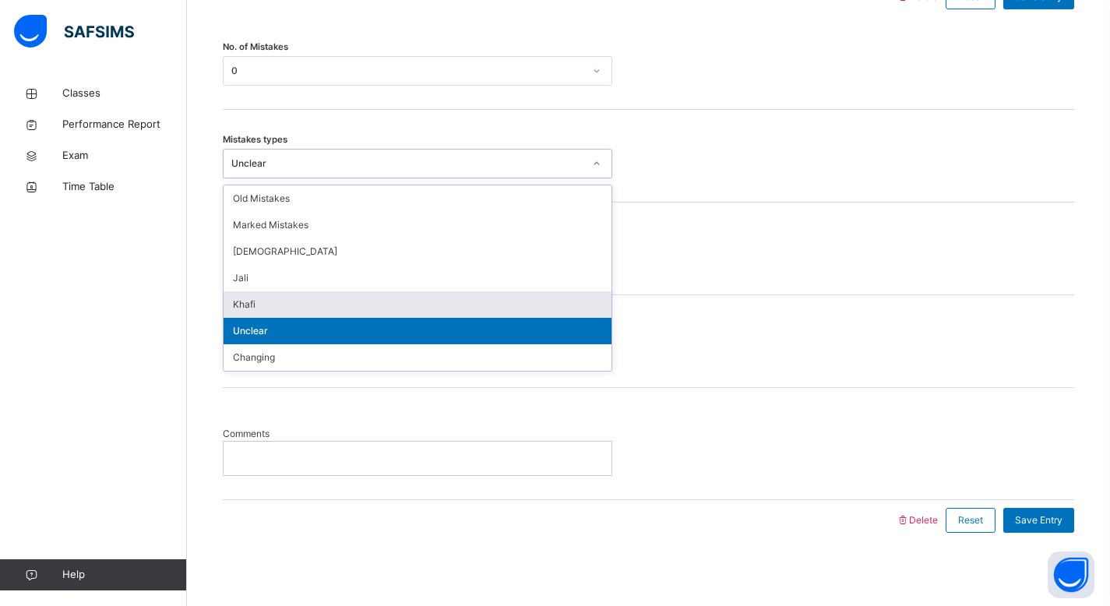
click at [460, 308] on div "Khafi" at bounding box center [418, 304] width 388 height 26
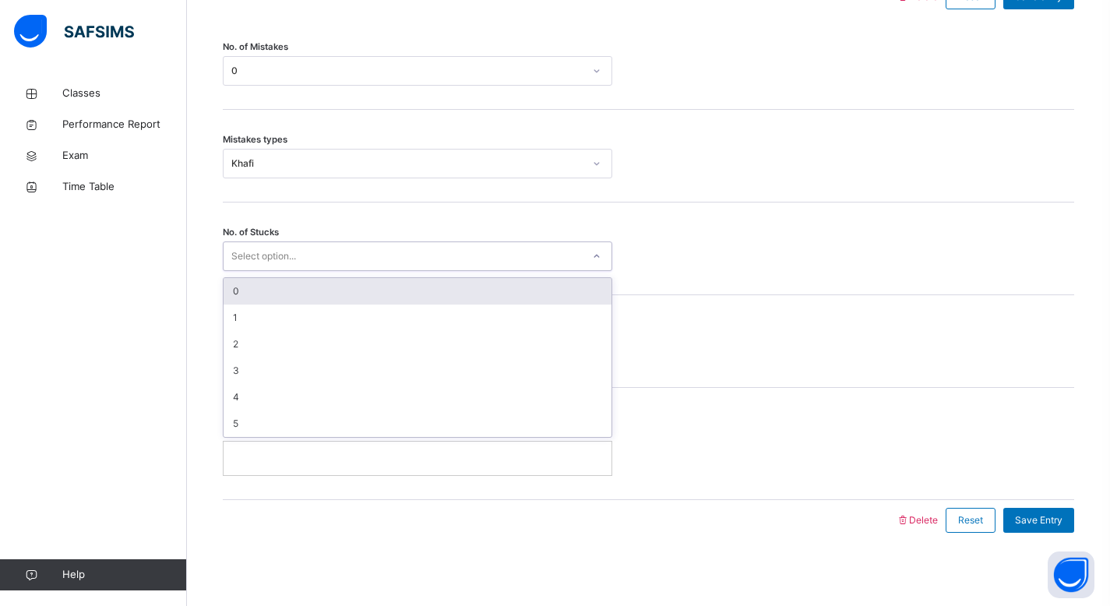
click at [599, 265] on div at bounding box center [596, 256] width 26 height 25
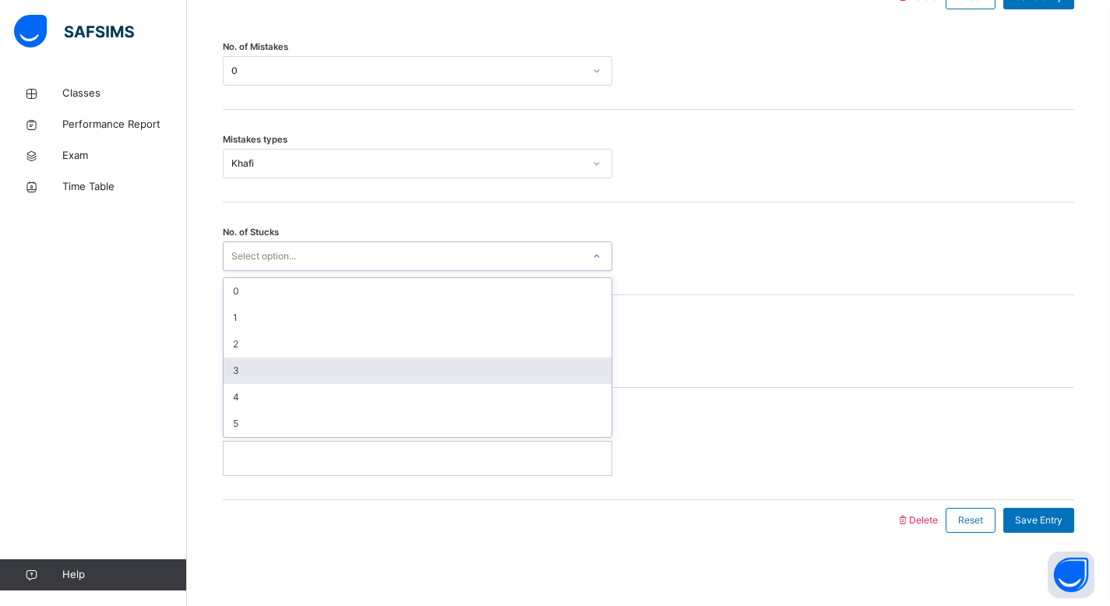
click at [517, 367] on div "3" at bounding box center [418, 370] width 388 height 26
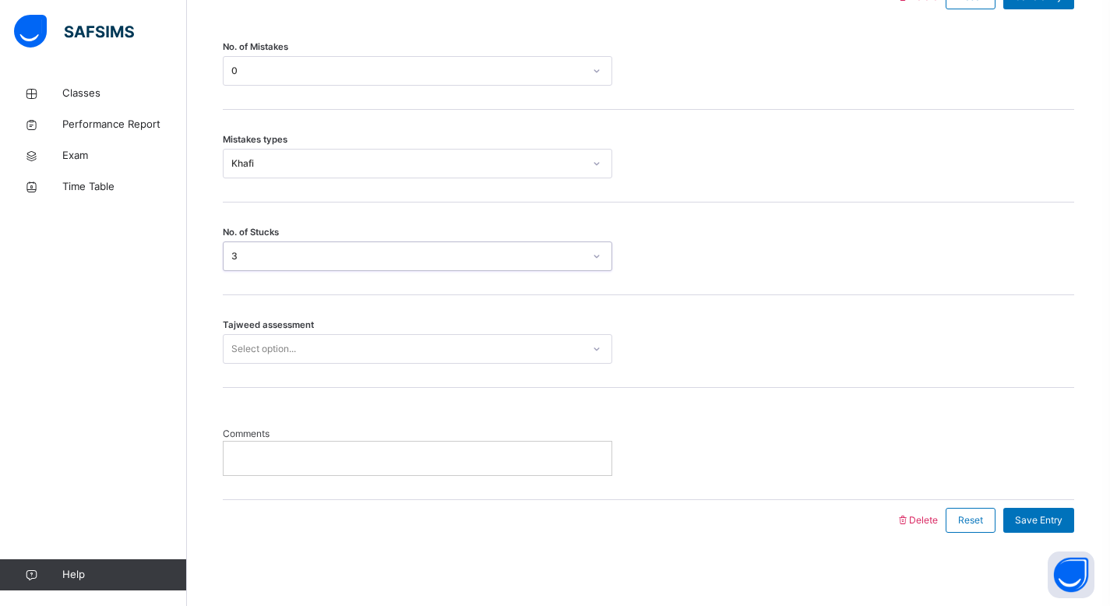
click at [598, 350] on icon at bounding box center [596, 349] width 9 height 16
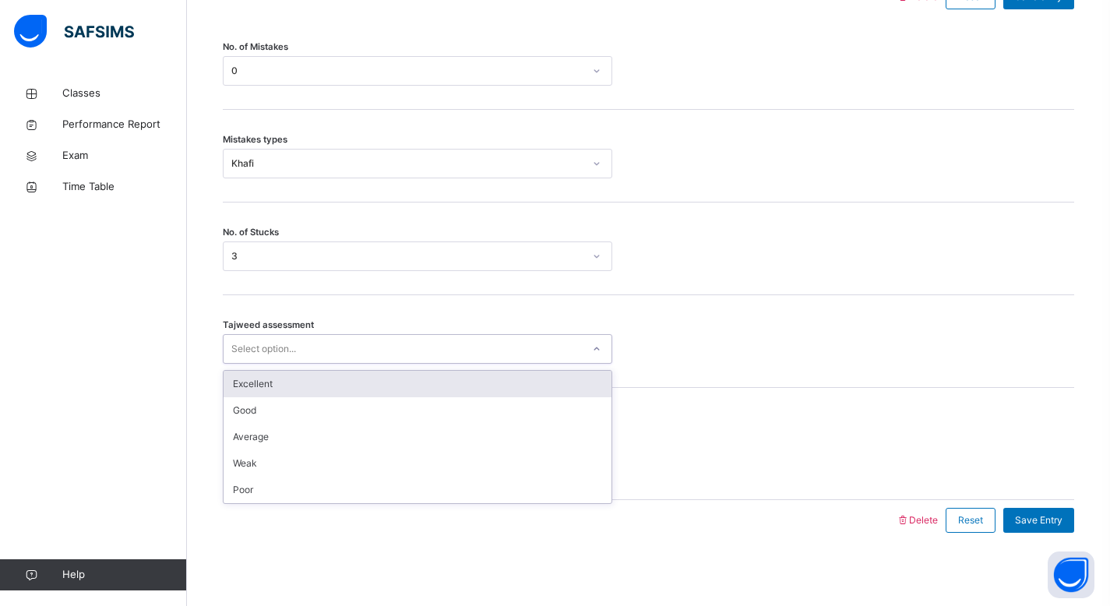
click at [526, 391] on div "Excellent" at bounding box center [418, 384] width 388 height 26
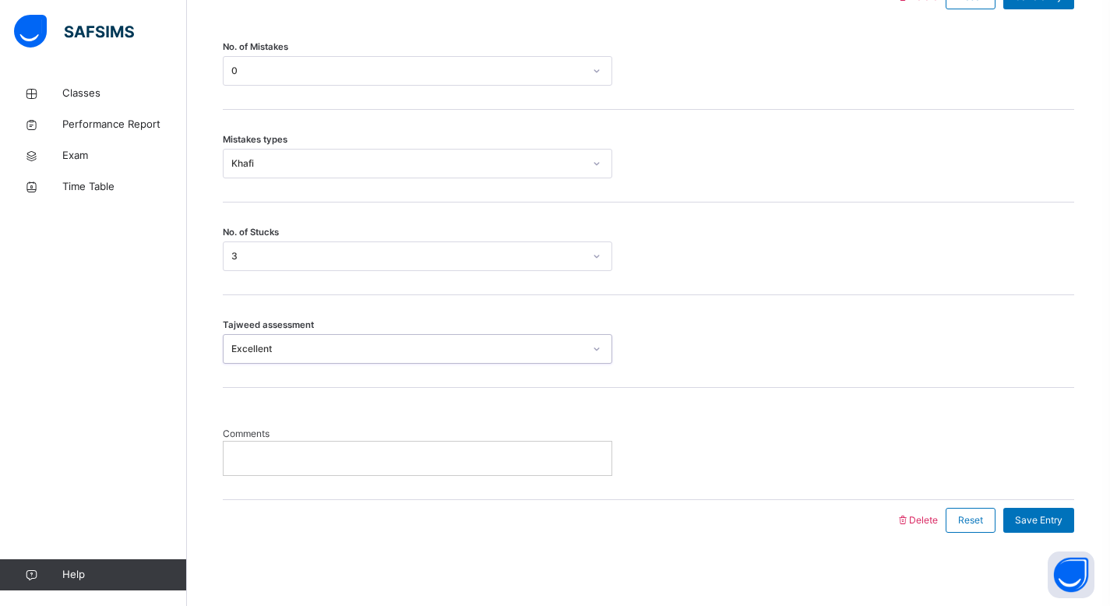
click at [546, 451] on p at bounding box center [417, 458] width 364 height 14
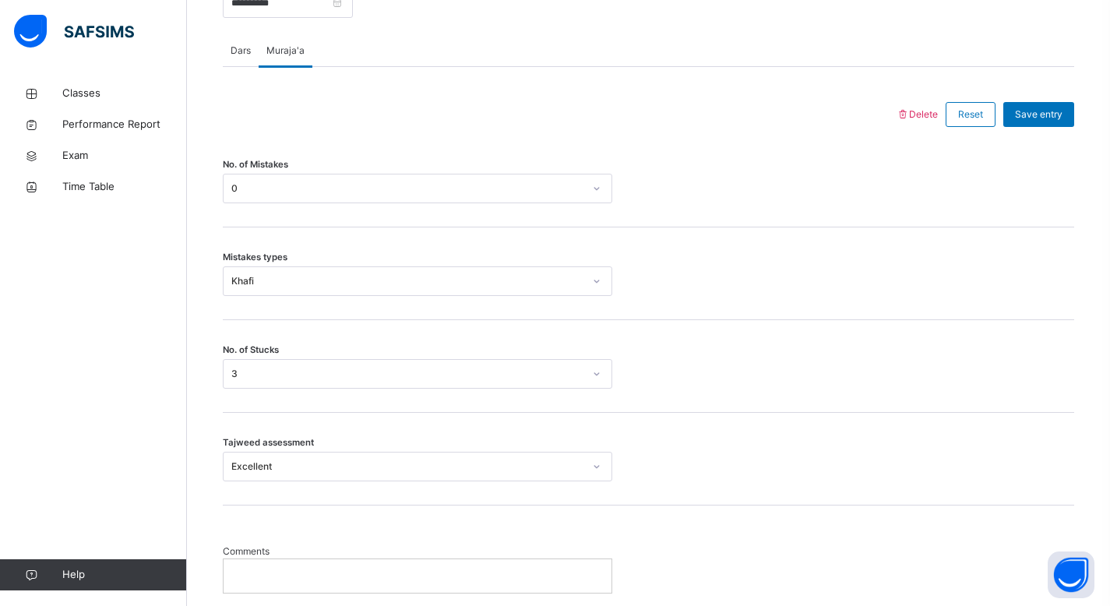
scroll to position [767, 0]
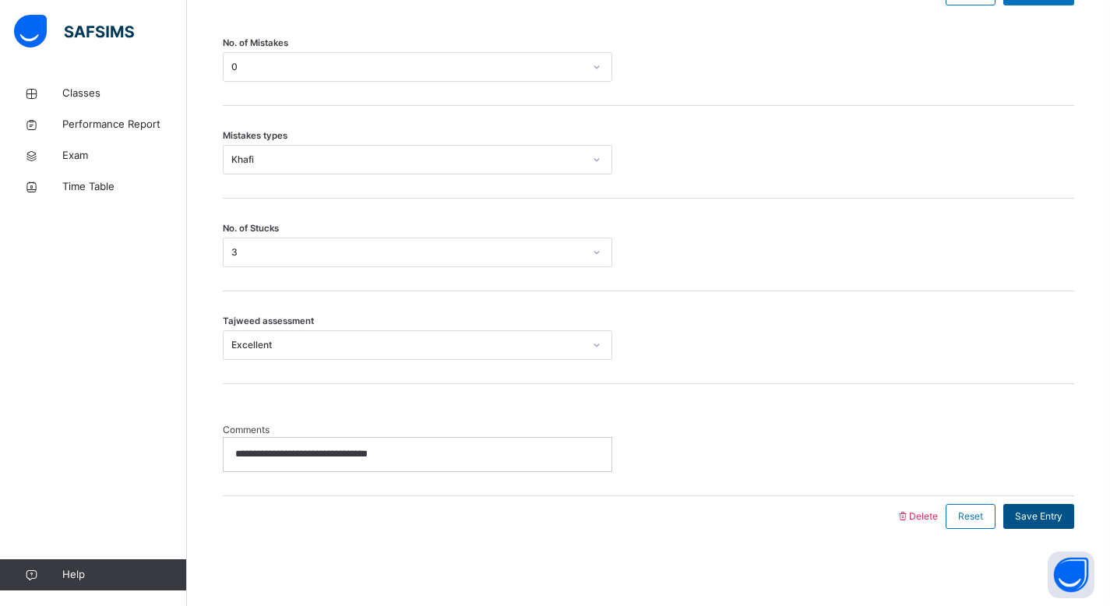
click at [1042, 511] on span "Save Entry" at bounding box center [1039, 516] width 48 height 14
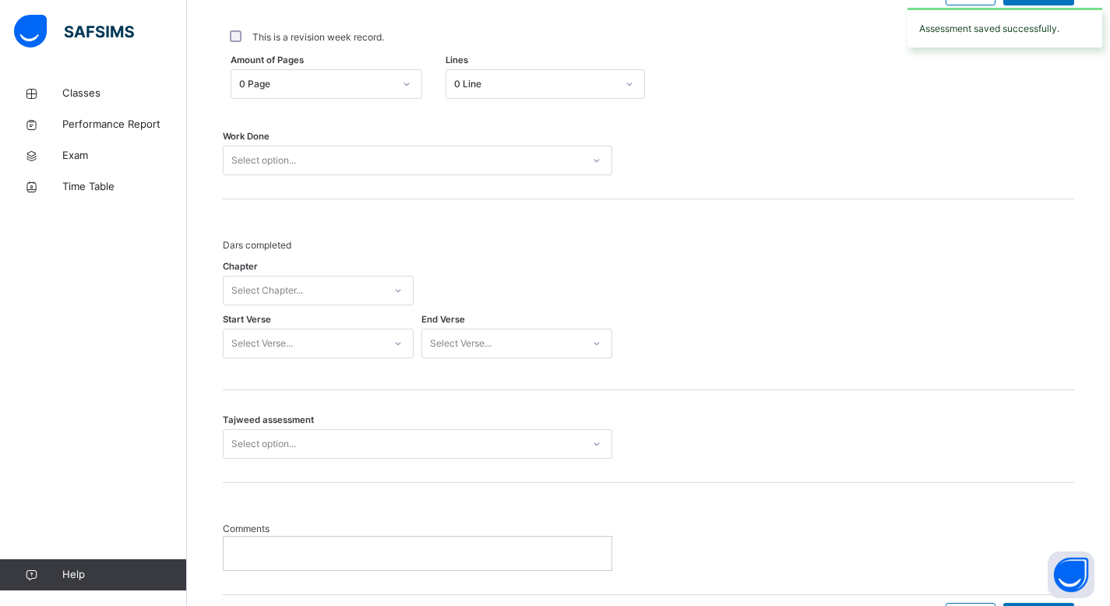
drag, startPoint x: 1108, startPoint y: 347, endPoint x: 1108, endPoint y: 256, distance: 91.1
click at [1108, 256] on div "Back / Hifz 1 . Hifz 1 [PERSON_NAME] Hifz Class 1 Third Term [DATE]-[DATE] Clas…" at bounding box center [648, 8] width 923 height 1395
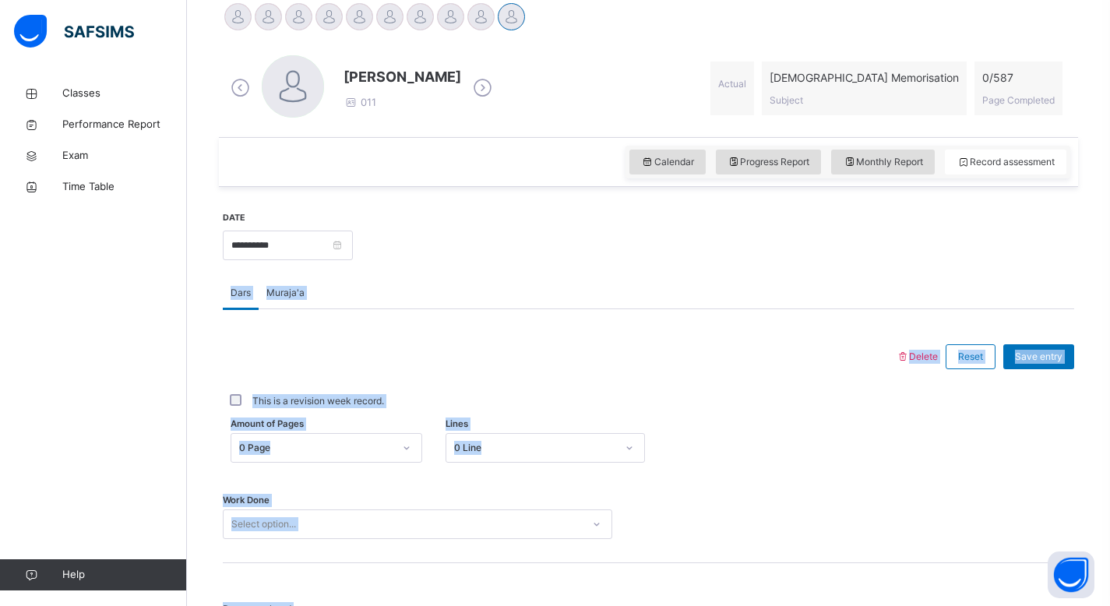
drag, startPoint x: 1121, startPoint y: 368, endPoint x: 1114, endPoint y: 219, distance: 149.7
click at [1110, 219] on html "Class Arm Details Third Term / [DATE]-[DATE] [PERSON_NAME] [EMAIL_ADDRESS][DOMA…" at bounding box center [555, 333] width 1110 height 1473
click at [630, 382] on div "This is a revision week record." at bounding box center [648, 402] width 851 height 48
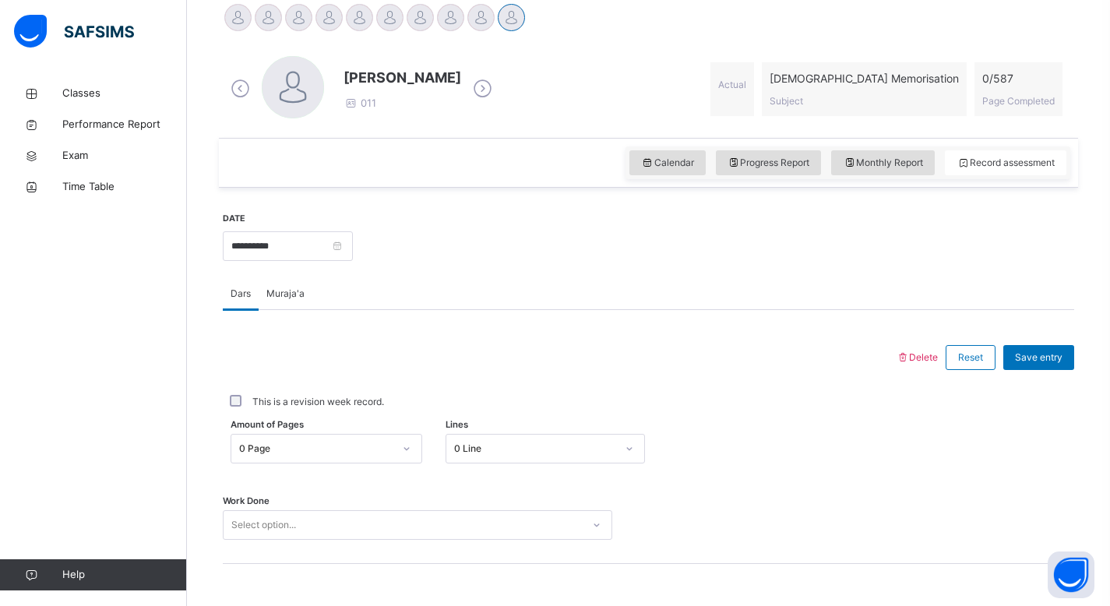
click at [473, 23] on div at bounding box center [480, 17] width 27 height 27
click at [448, 14] on div at bounding box center [450, 17] width 27 height 27
click at [420, 11] on div at bounding box center [420, 17] width 27 height 27
click at [389, 20] on div at bounding box center [389, 17] width 27 height 27
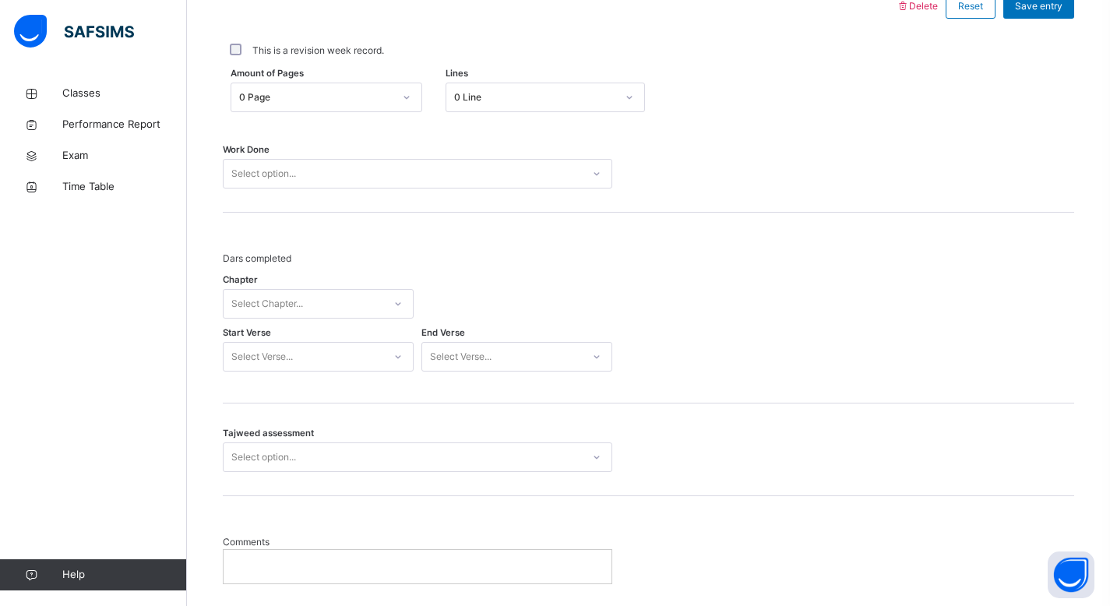
drag, startPoint x: 1121, startPoint y: 227, endPoint x: 1121, endPoint y: 371, distance: 143.3
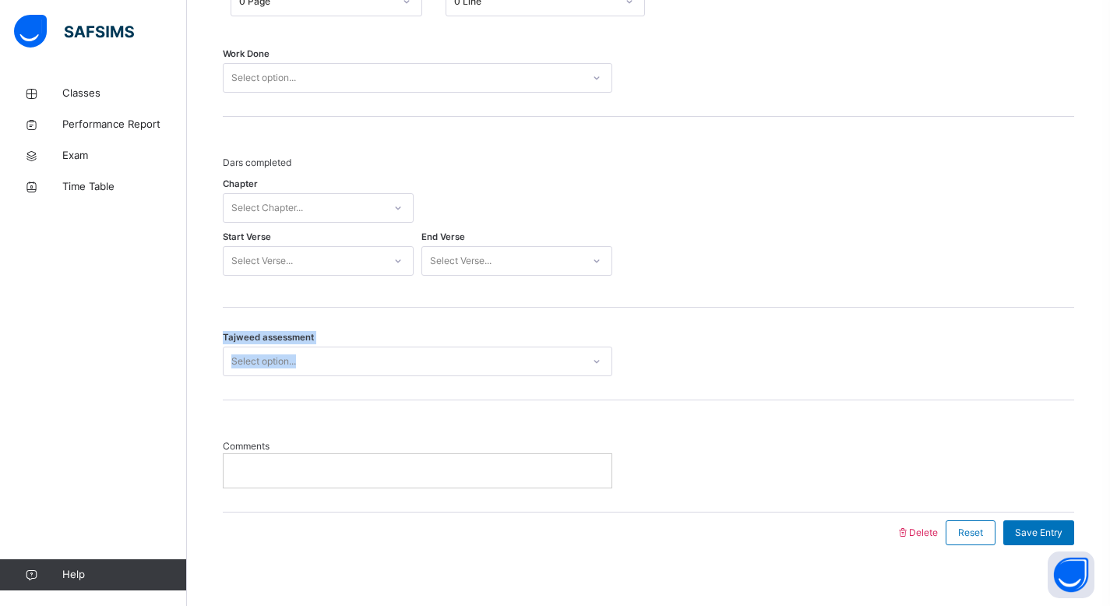
scroll to position [866, 0]
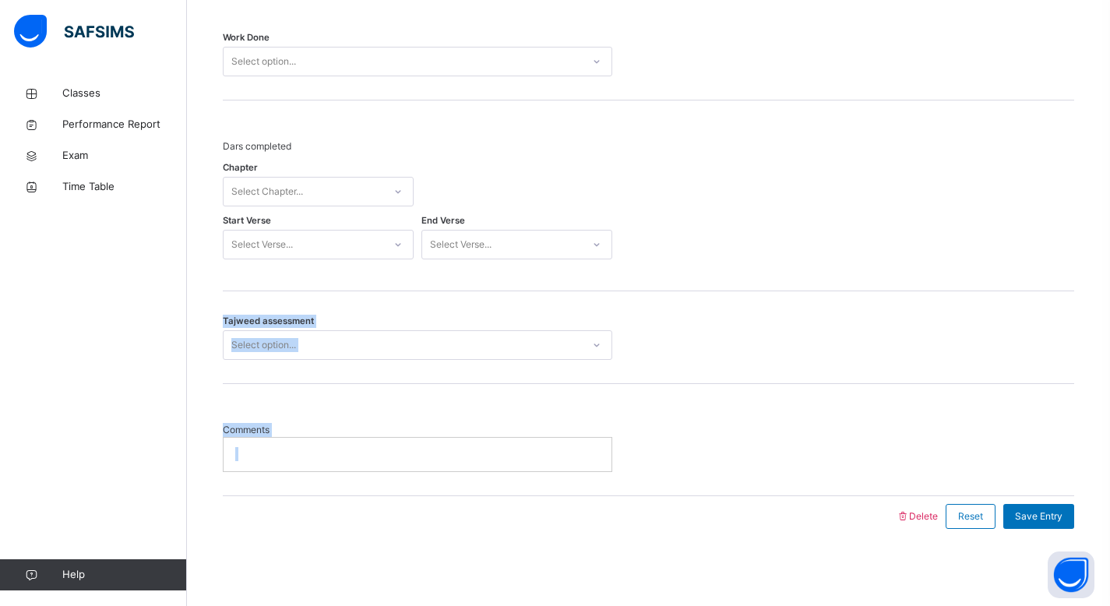
drag, startPoint x: 1121, startPoint y: 350, endPoint x: 1113, endPoint y: 417, distance: 68.2
click at [794, 420] on div "Comments" at bounding box center [648, 439] width 851 height 111
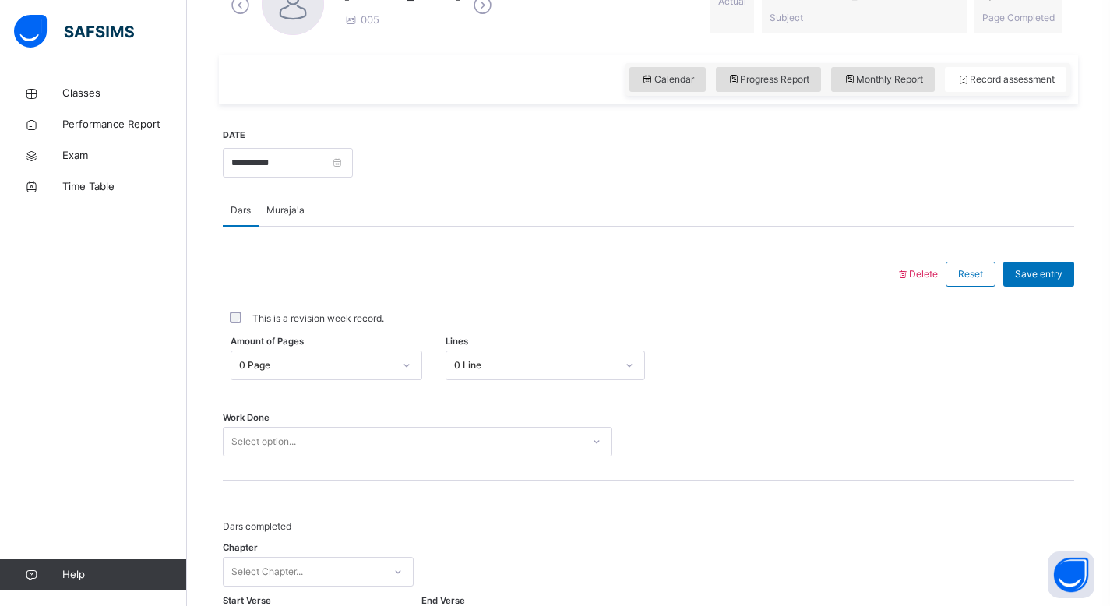
scroll to position [485, 0]
click at [292, 210] on span "Muraja'a" at bounding box center [285, 211] width 38 height 14
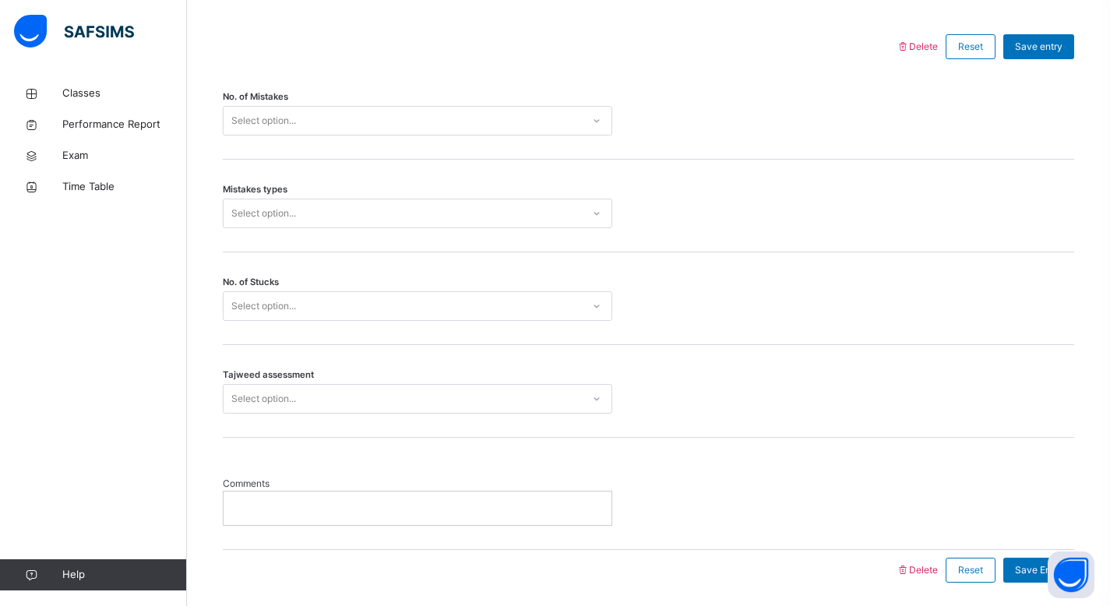
scroll to position [767, 0]
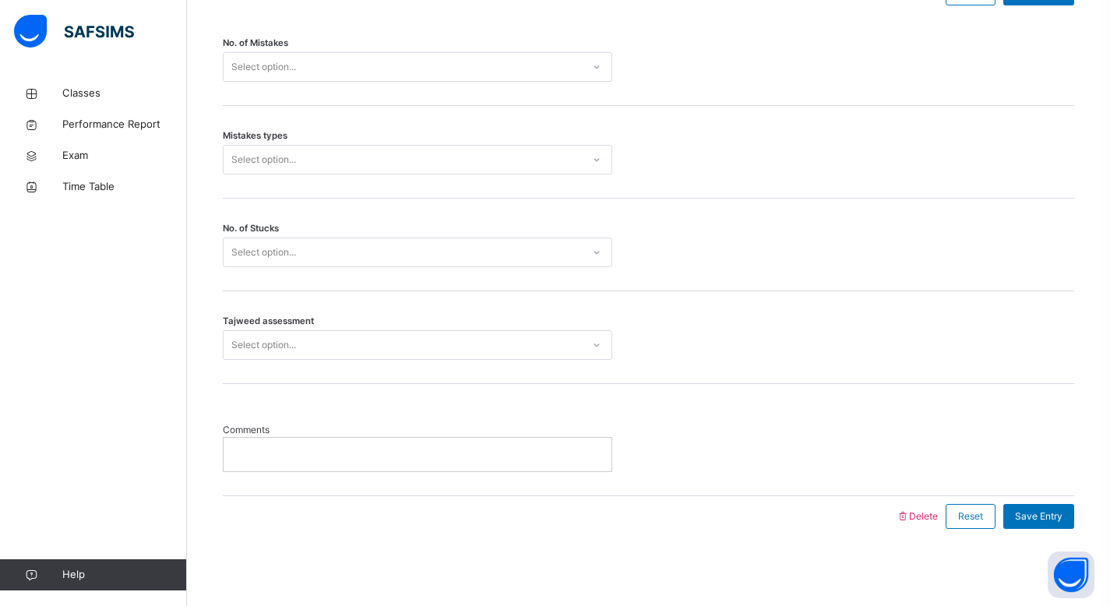
click at [388, 459] on p at bounding box center [417, 454] width 364 height 14
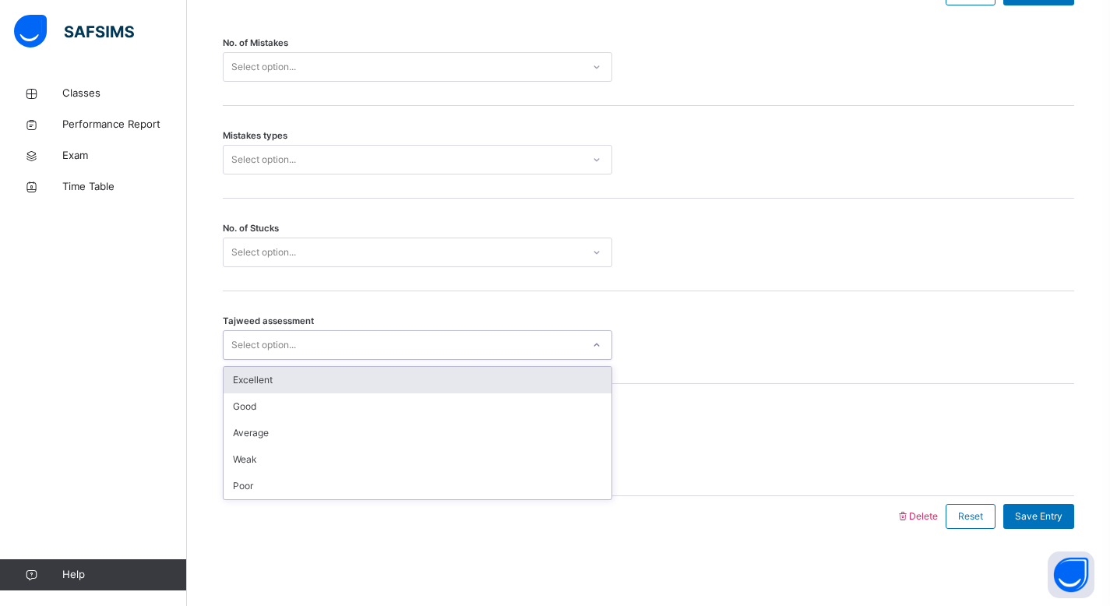
click at [445, 346] on div "Select option..." at bounding box center [403, 345] width 358 height 24
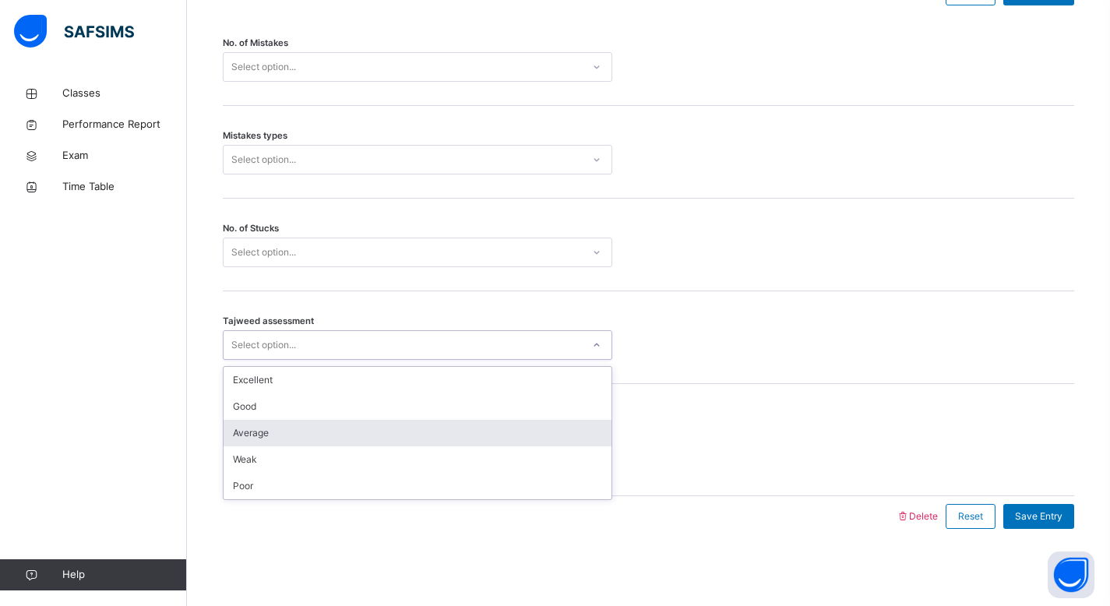
click at [386, 433] on div "Average" at bounding box center [418, 433] width 388 height 26
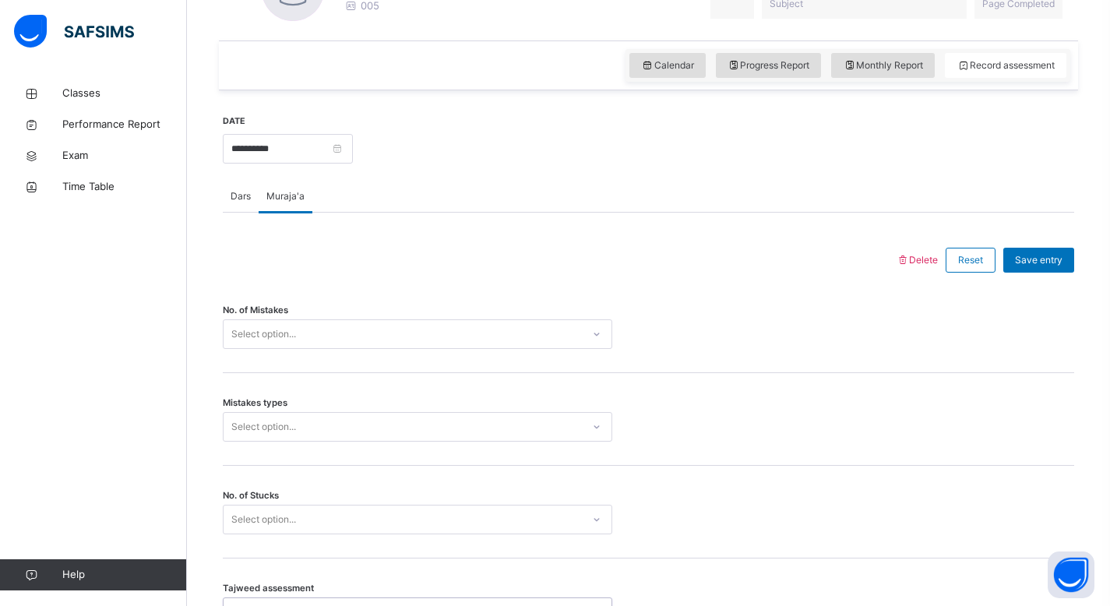
scroll to position [501, 0]
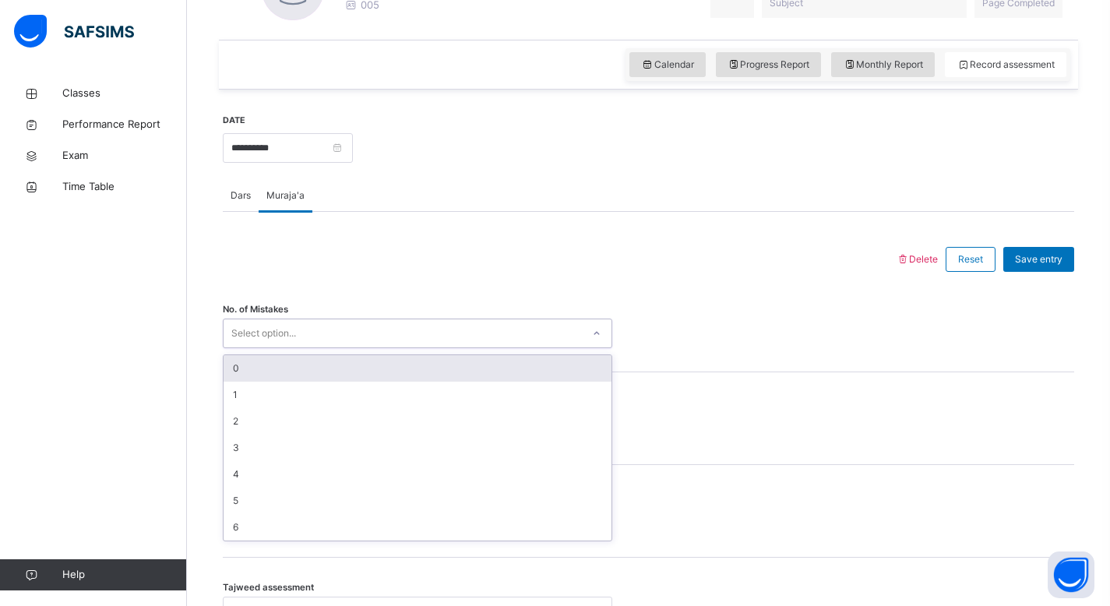
click at [589, 336] on div at bounding box center [596, 333] width 26 height 25
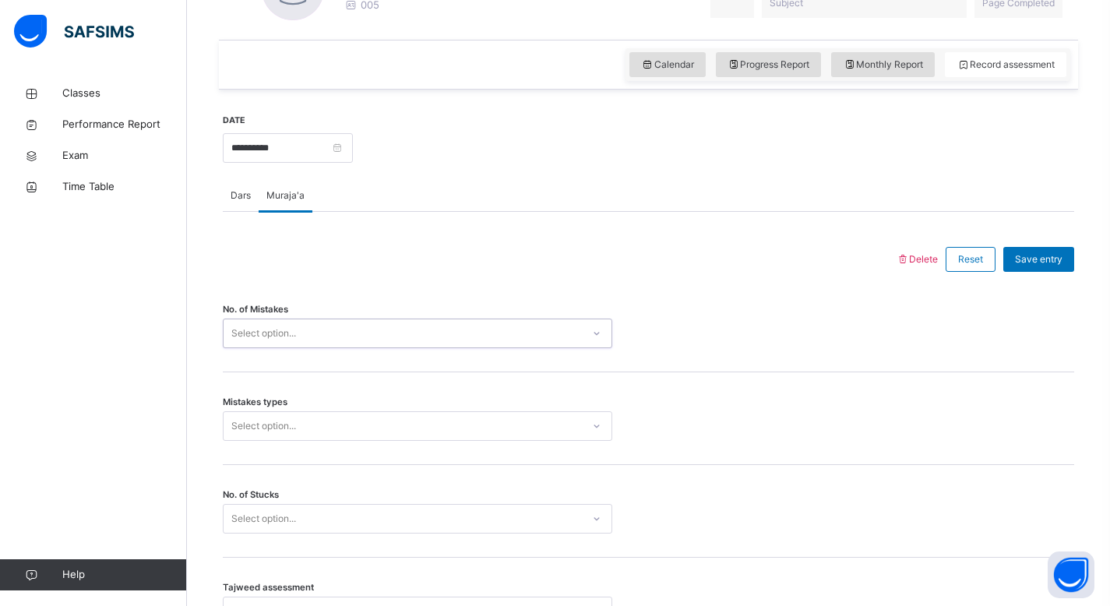
click at [600, 429] on div "Select option..." at bounding box center [417, 426] width 389 height 30
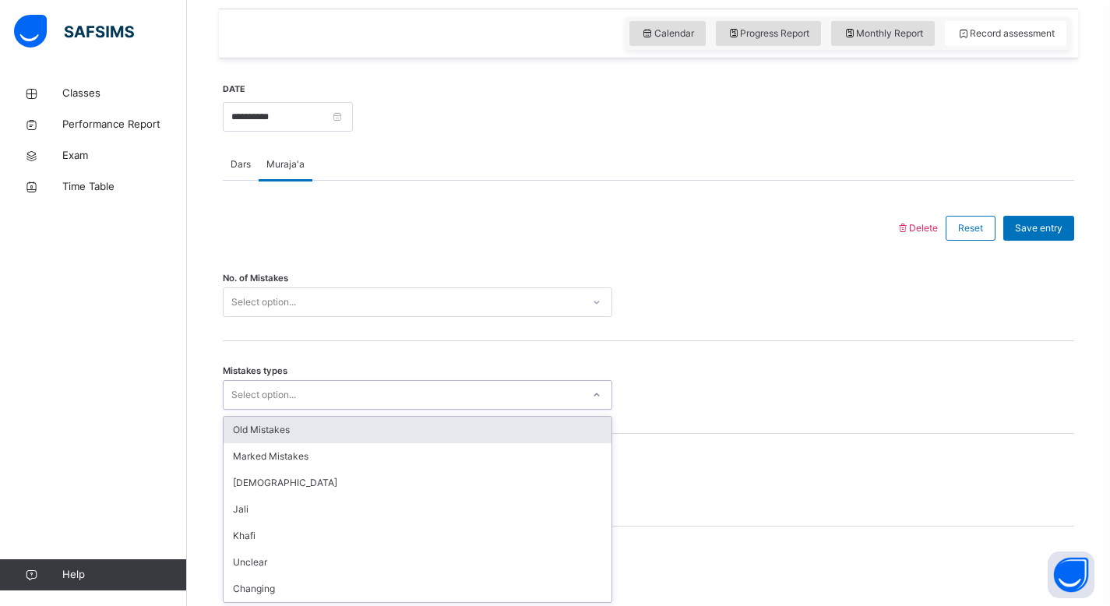
scroll to position [535, 0]
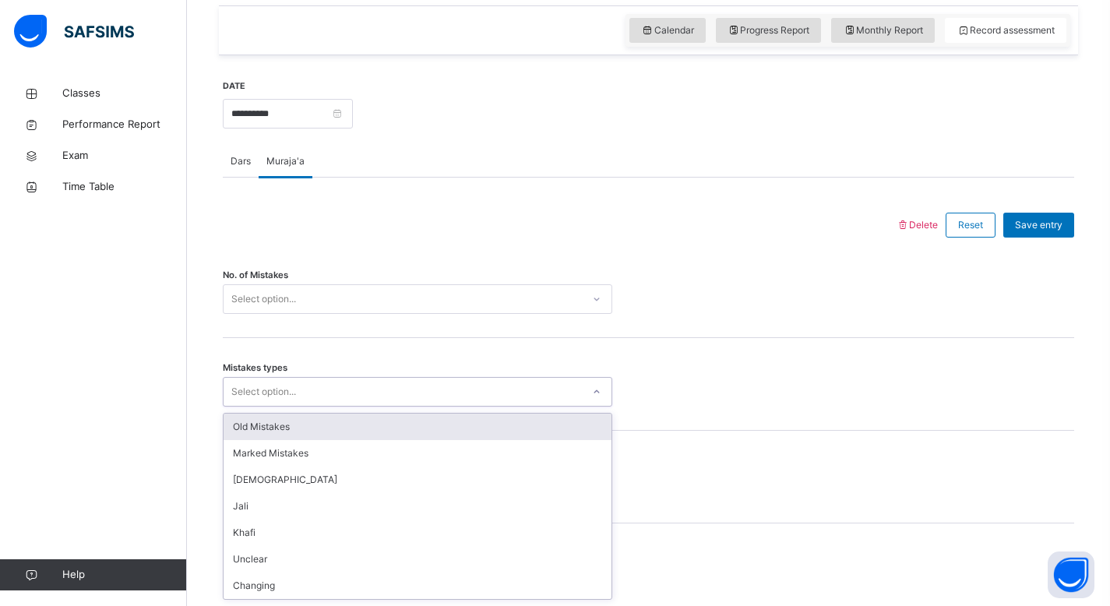
click at [533, 431] on div "Old Mistakes" at bounding box center [418, 427] width 388 height 26
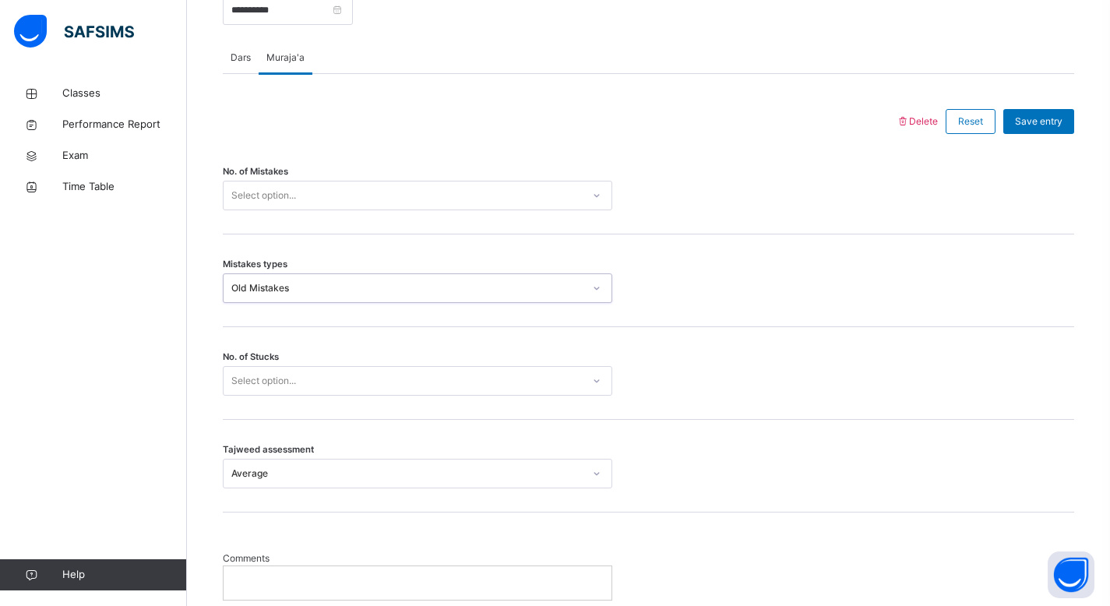
scroll to position [639, 0]
click at [596, 195] on icon at bounding box center [596, 195] width 5 height 3
click at [596, 195] on icon at bounding box center [596, 195] width 9 height 16
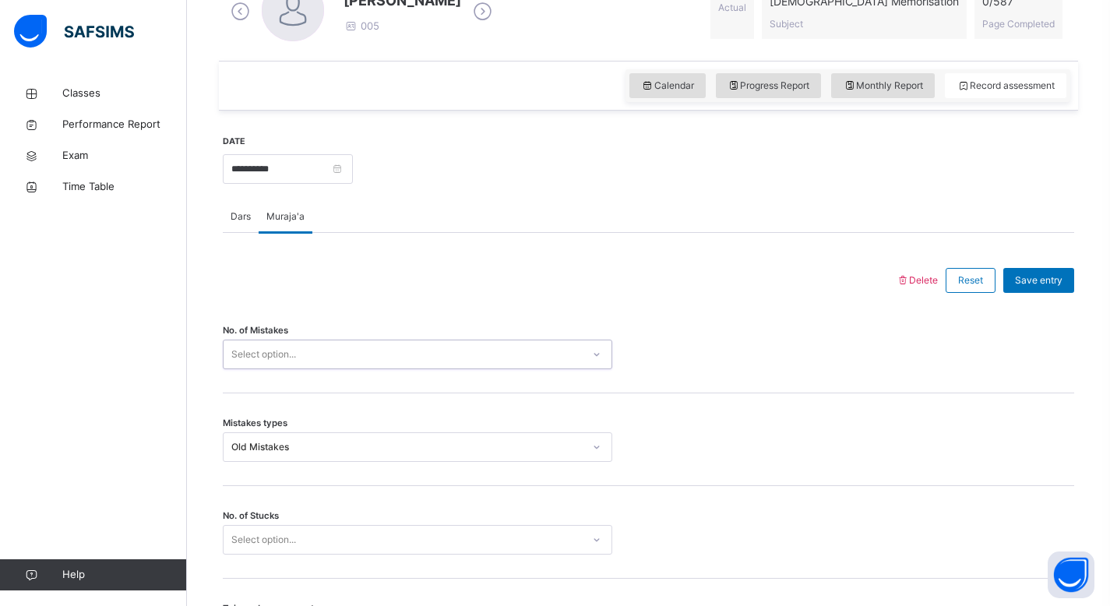
scroll to position [506, 0]
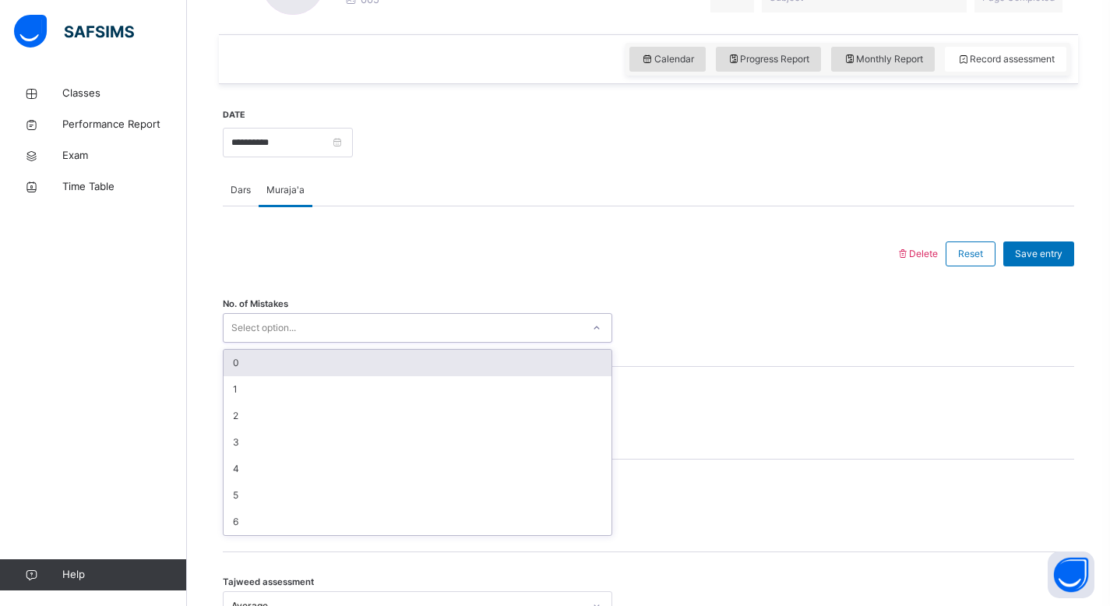
click at [583, 334] on div at bounding box center [596, 327] width 26 height 25
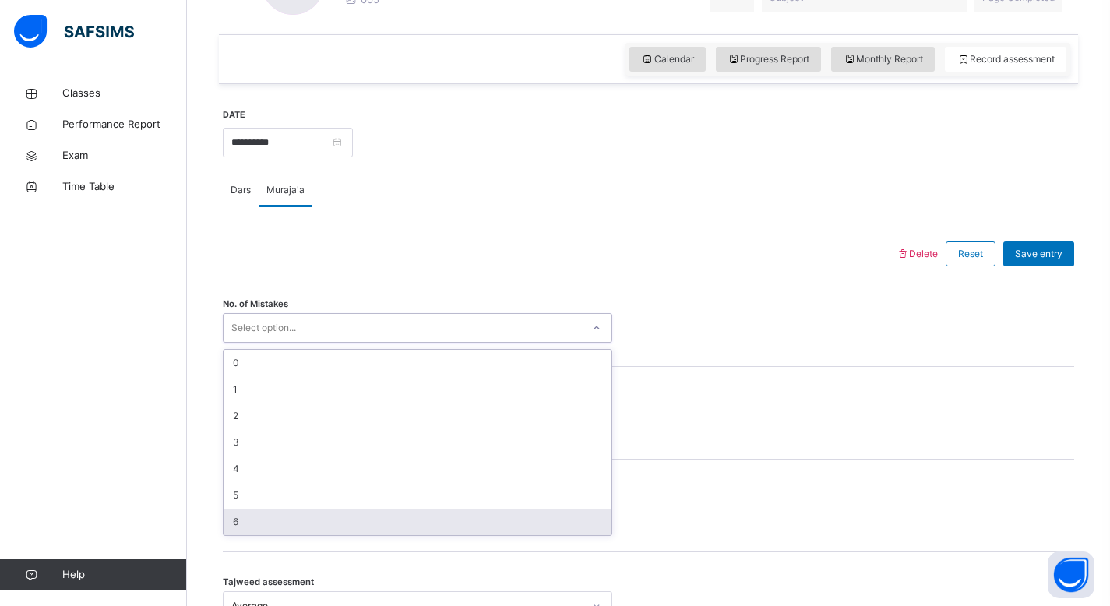
click at [468, 523] on div "6" at bounding box center [418, 522] width 388 height 26
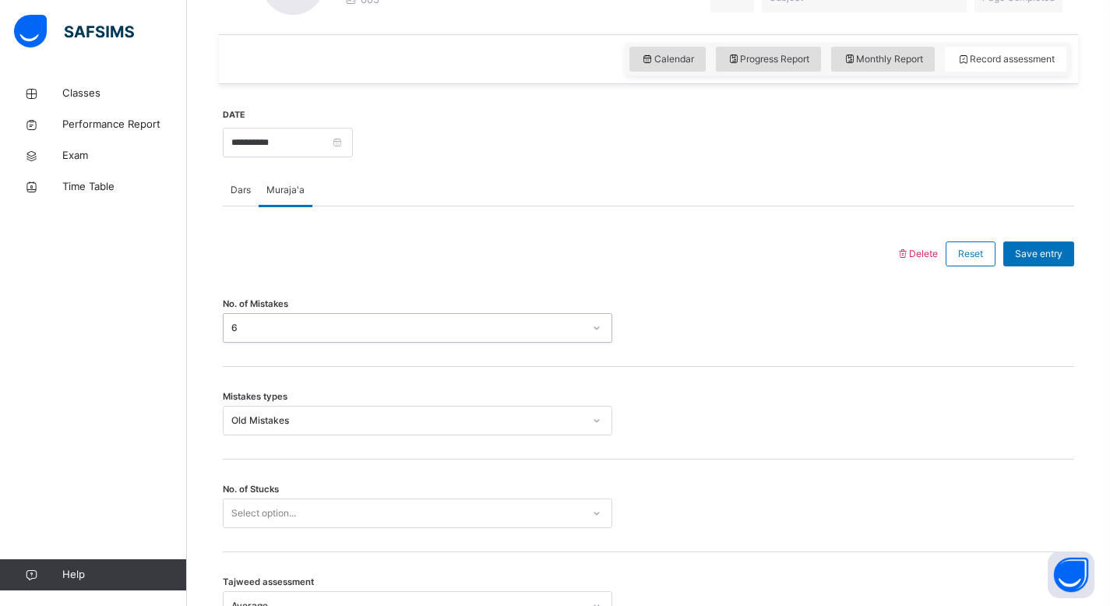
click at [808, 338] on div "No. of Mistakes option 6, selected. 0 results available. Select is focused ,typ…" at bounding box center [648, 328] width 851 height 30
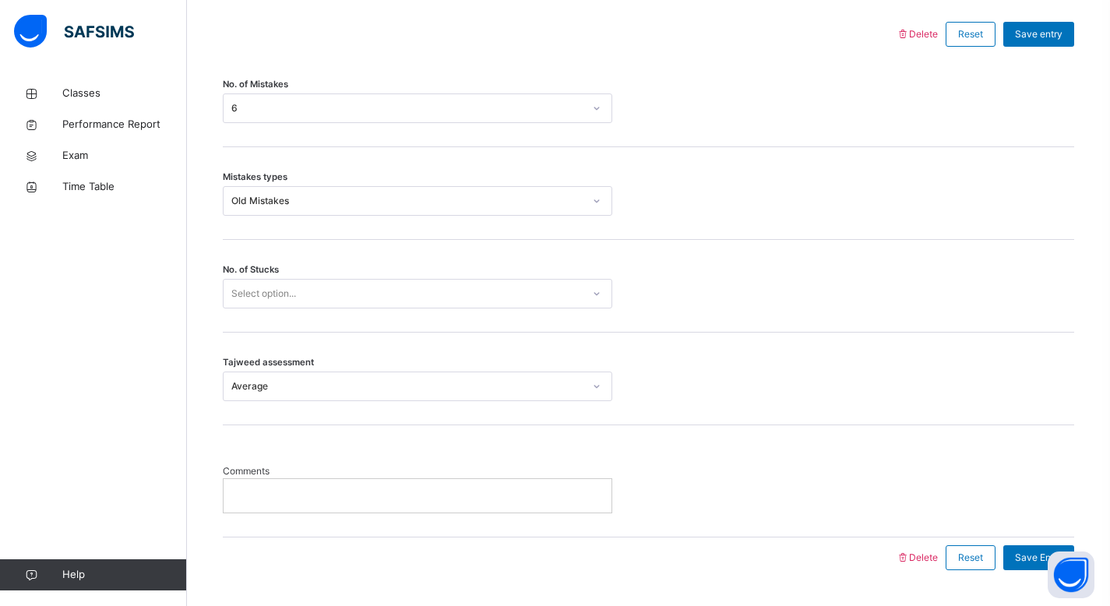
scroll to position [767, 0]
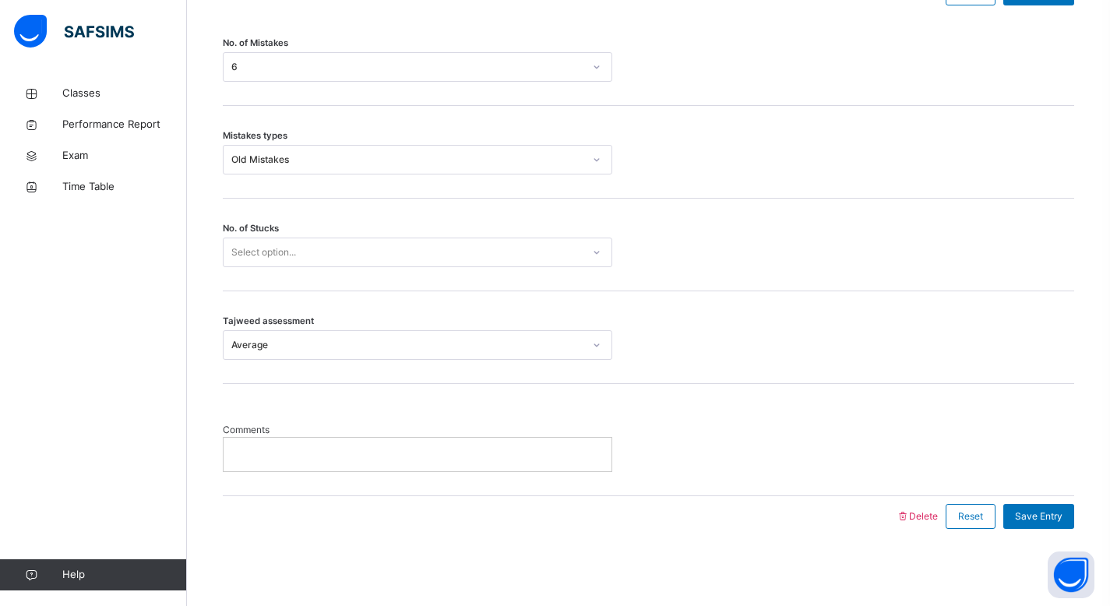
drag, startPoint x: 1121, startPoint y: 345, endPoint x: 1121, endPoint y: 392, distance: 46.7
click at [595, 255] on icon at bounding box center [596, 253] width 9 height 16
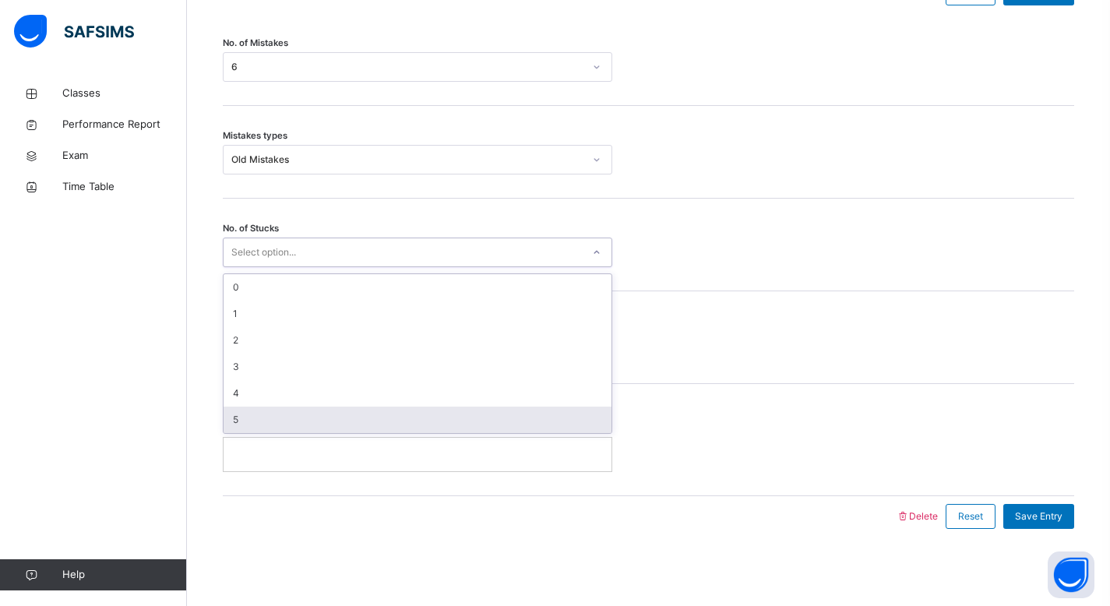
click at [552, 431] on div "5" at bounding box center [418, 420] width 388 height 26
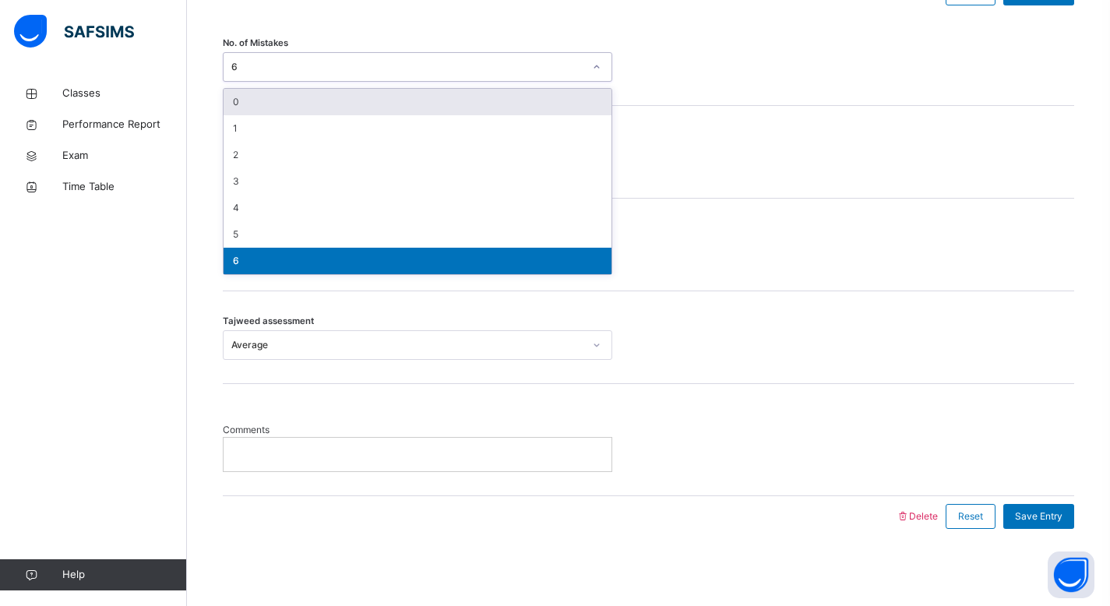
click at [599, 69] on icon at bounding box center [596, 67] width 9 height 16
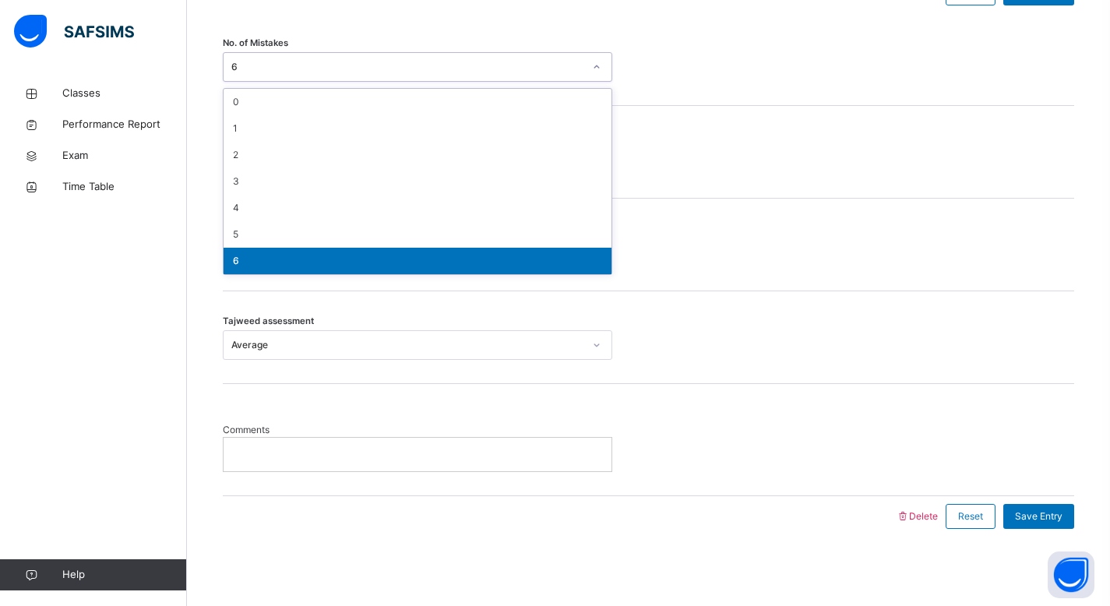
click at [564, 262] on div "6" at bounding box center [418, 261] width 388 height 26
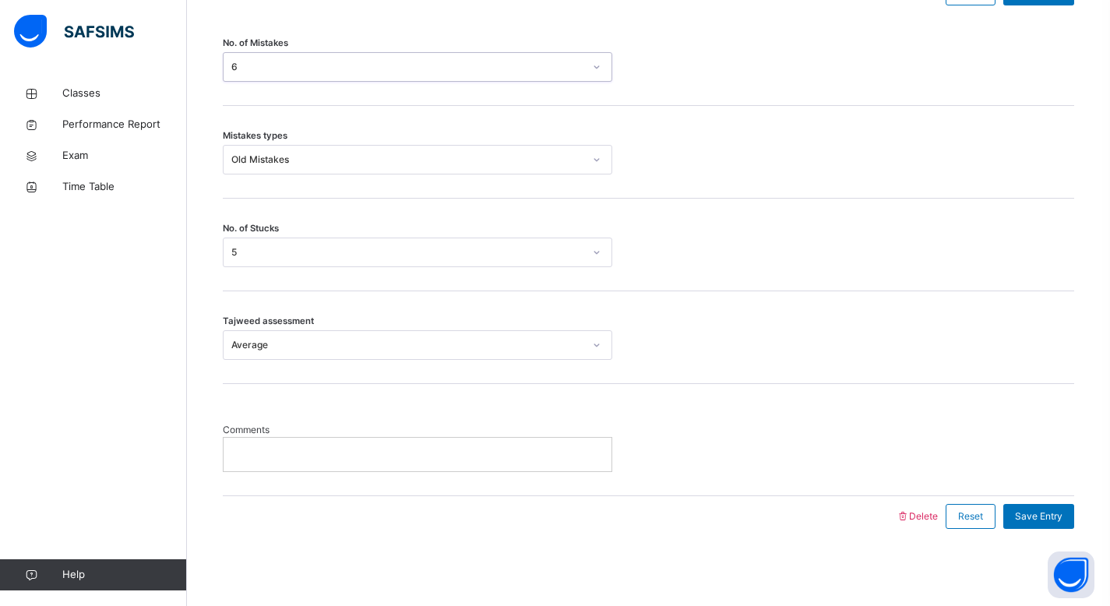
drag, startPoint x: 1121, startPoint y: 438, endPoint x: 1121, endPoint y: 463, distance: 24.9
click at [421, 451] on p at bounding box center [417, 454] width 364 height 14
click at [1040, 505] on div "Save Entry" at bounding box center [1038, 516] width 71 height 25
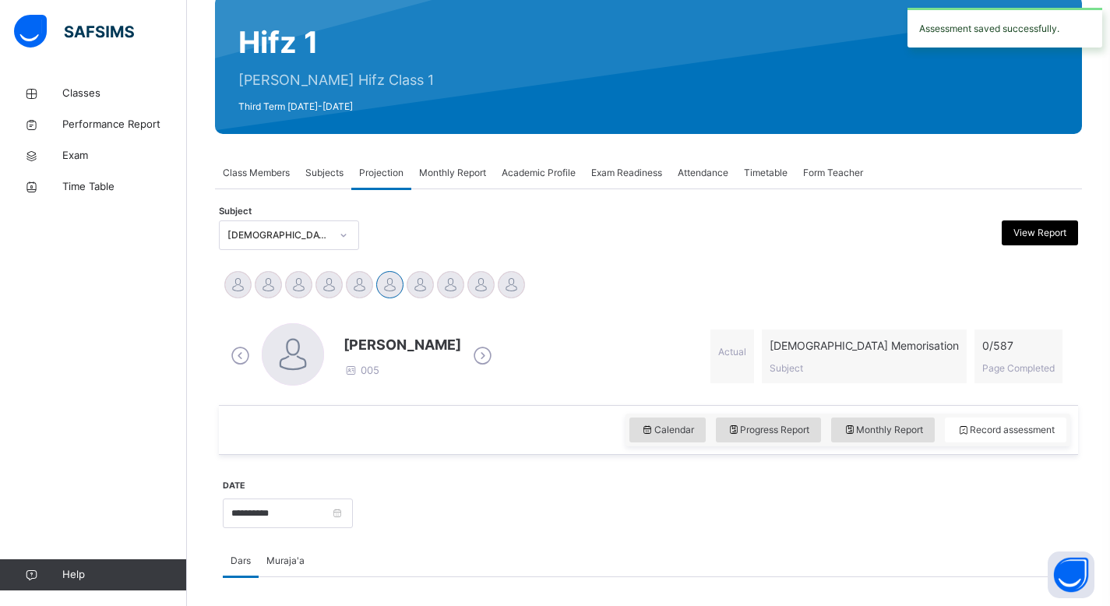
scroll to position [94, 0]
